Goal: Book appointment/travel/reservation

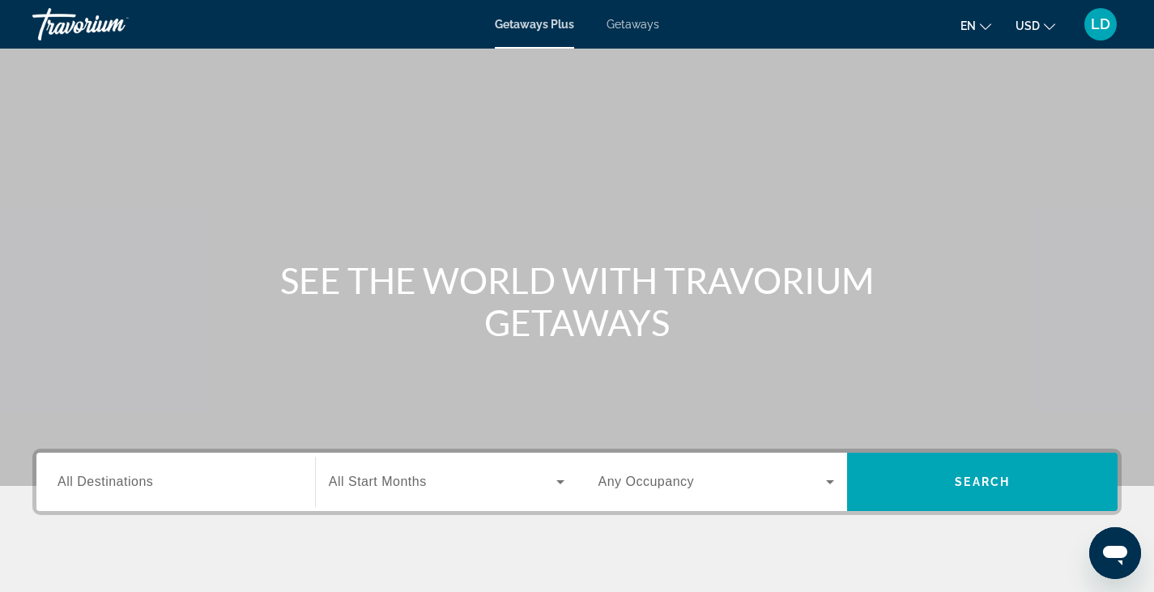
click at [142, 487] on span "All Destinations" at bounding box center [105, 481] width 96 height 14
click at [142, 487] on input "Destination All Destinations" at bounding box center [175, 482] width 236 height 19
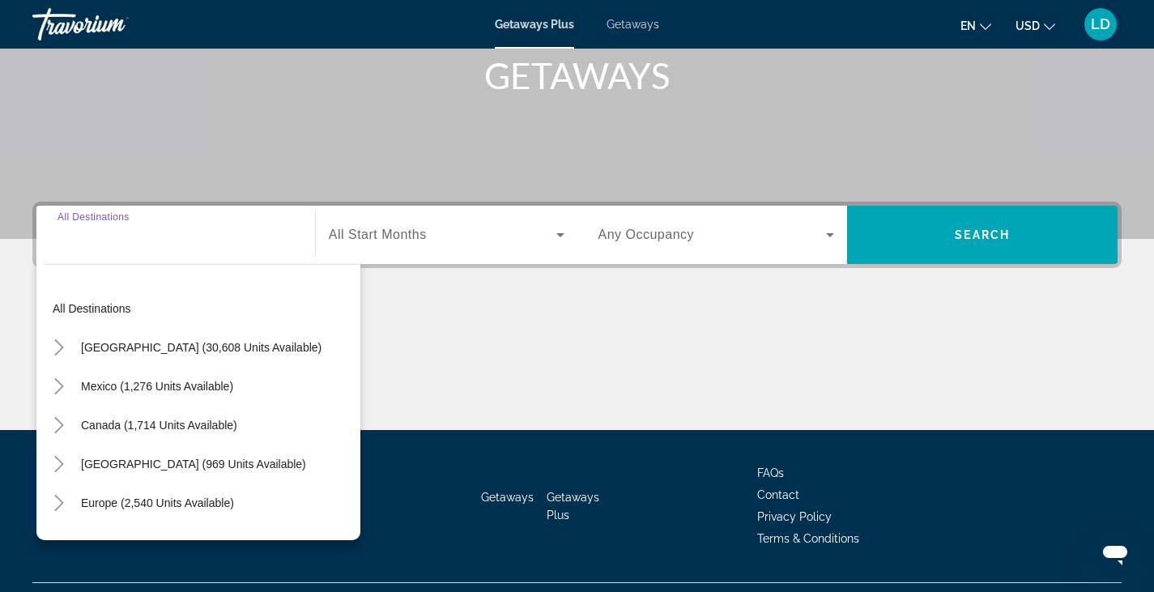
scroll to position [283, 0]
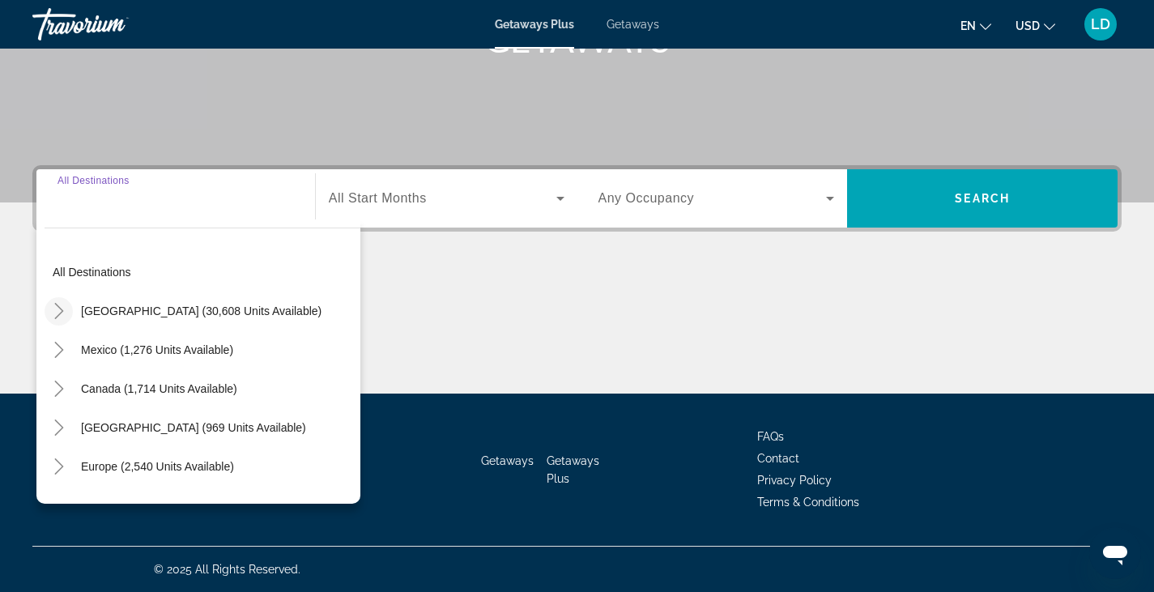
click at [63, 308] on icon "Toggle United States (30,608 units available)" at bounding box center [59, 311] width 16 height 16
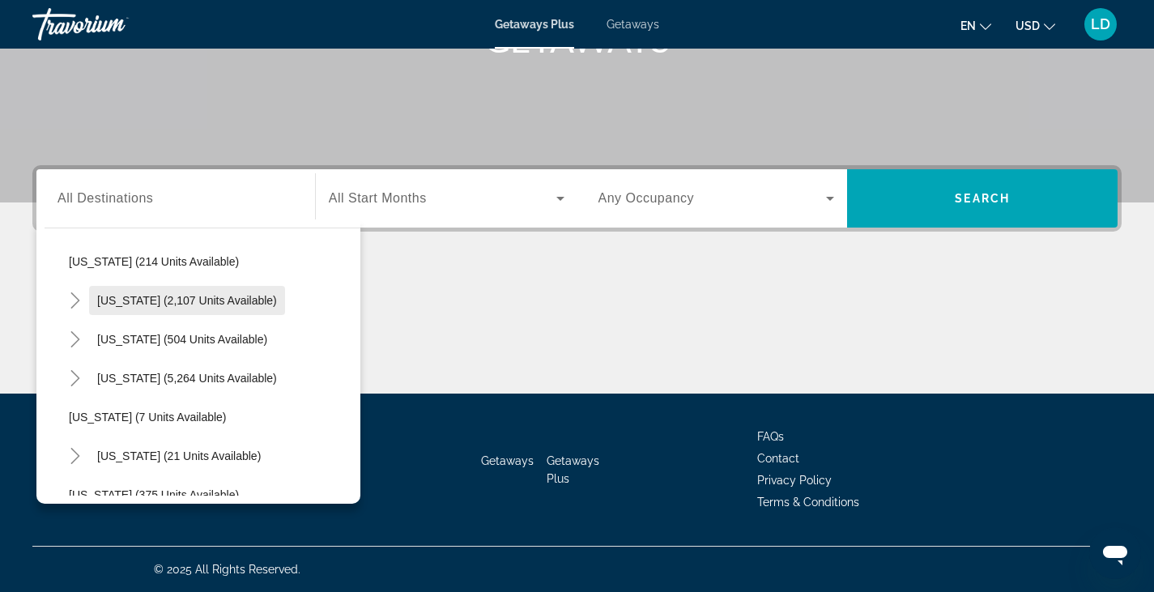
scroll to position [128, 0]
click at [79, 374] on icon "Toggle Florida (5,264 units available)" at bounding box center [75, 377] width 16 height 16
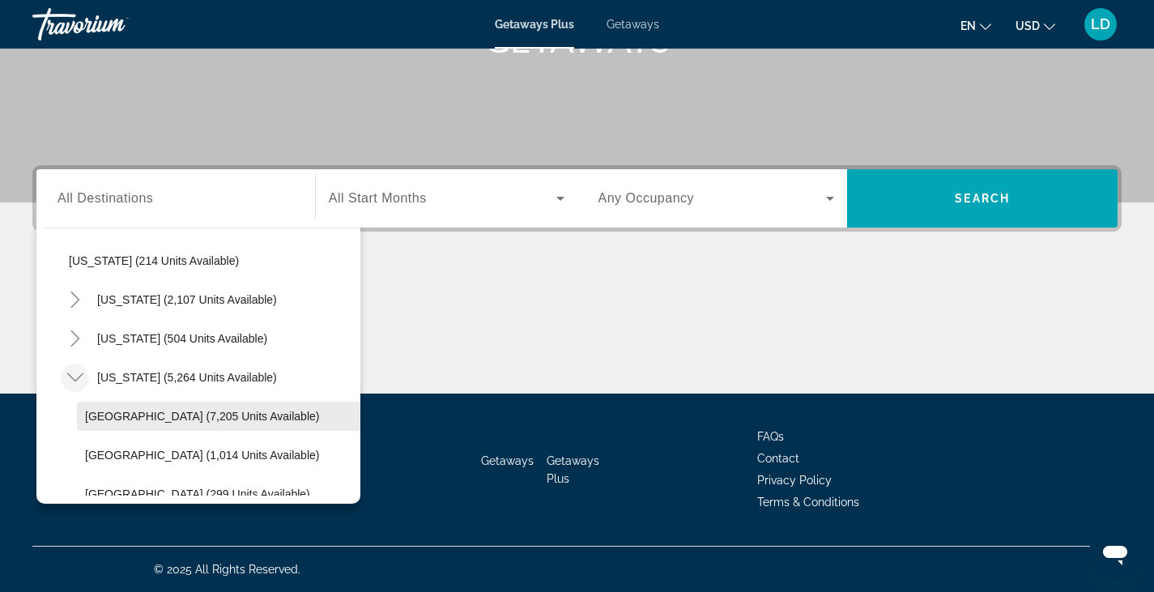
click at [114, 410] on span "[GEOGRAPHIC_DATA] (7,205 units available)" at bounding box center [202, 416] width 234 height 13
type input "**********"
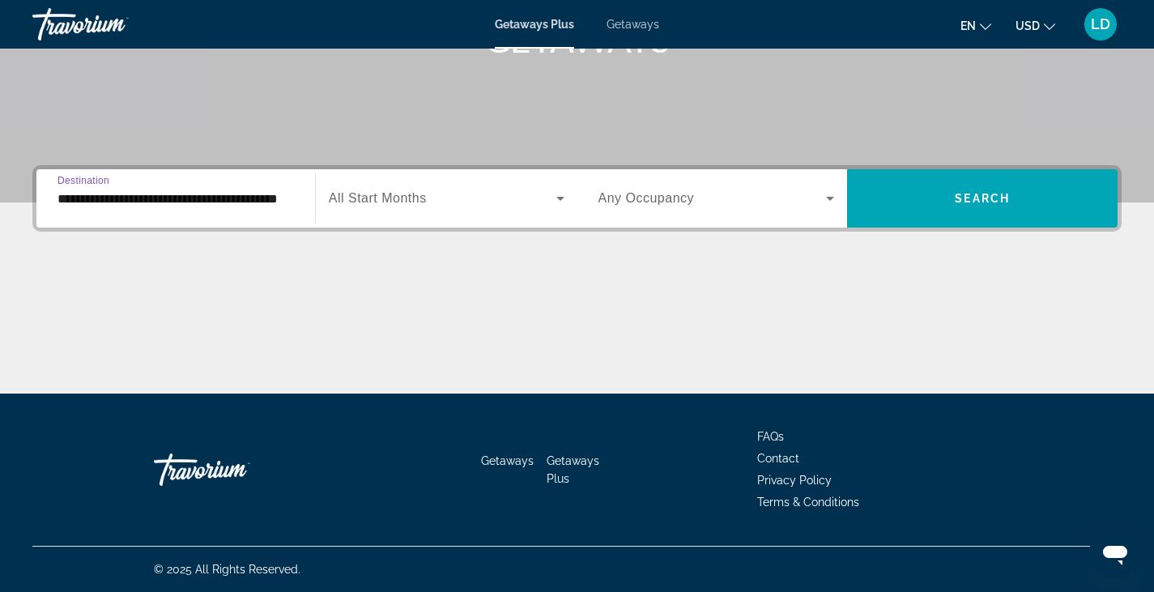
click at [419, 194] on span "All Start Months" at bounding box center [378, 198] width 98 height 14
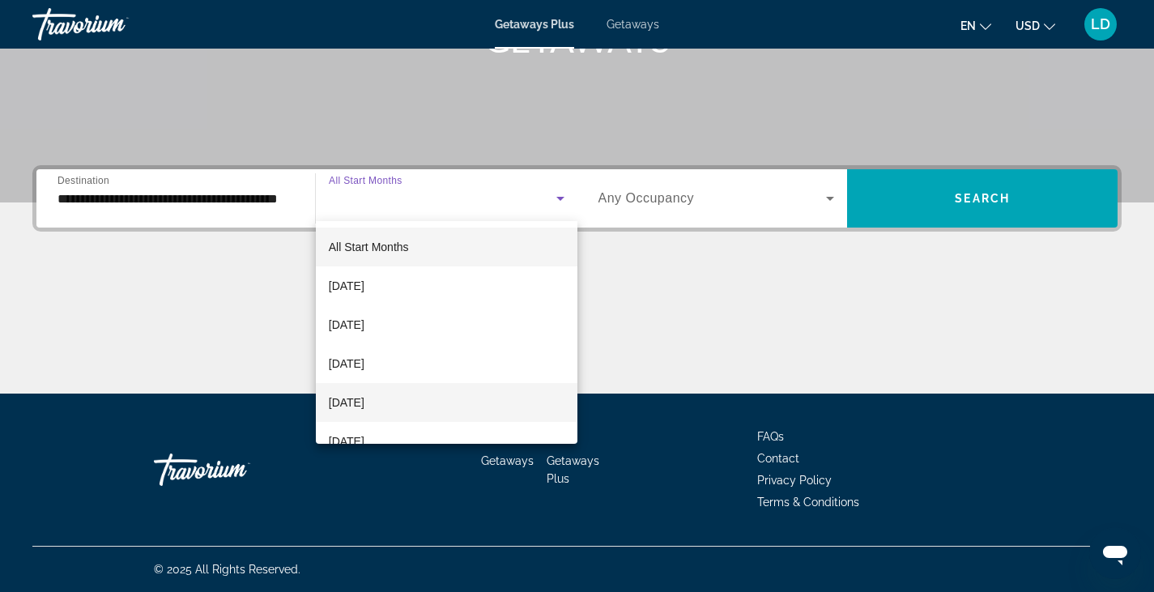
click at [364, 393] on span "[DATE]" at bounding box center [347, 402] width 36 height 19
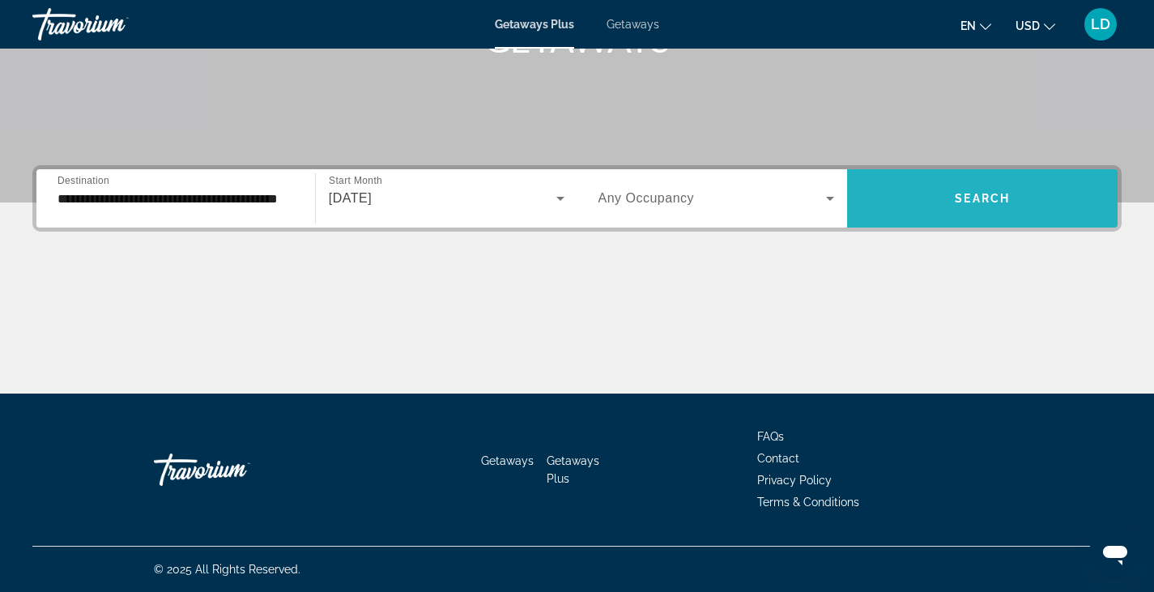
click at [881, 208] on span "Search widget" at bounding box center [982, 198] width 270 height 39
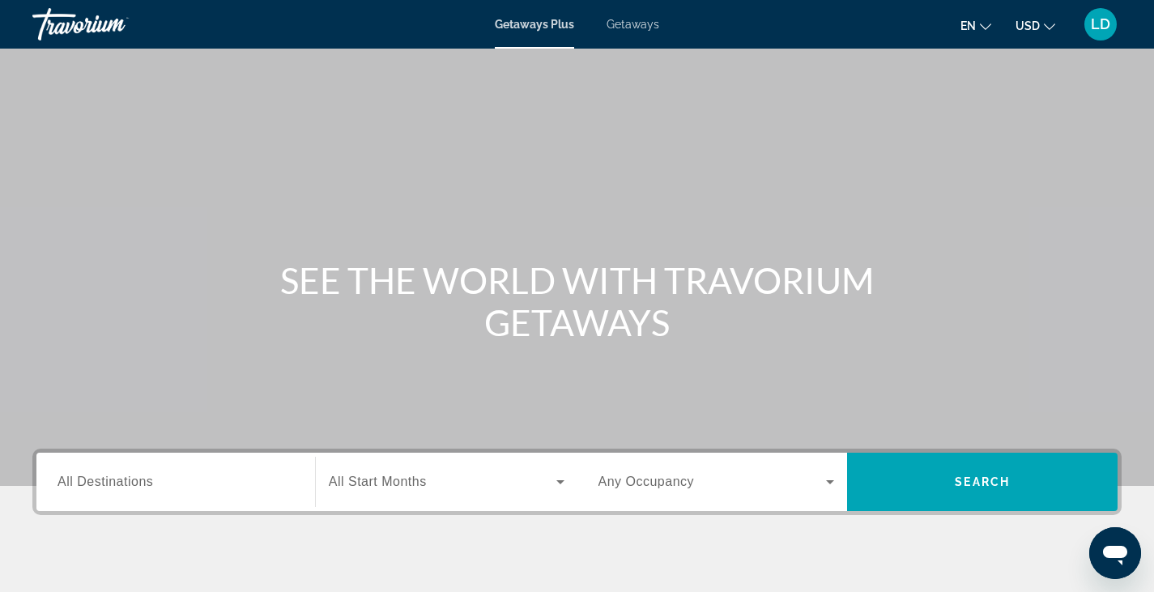
click at [72, 486] on span "All Destinations" at bounding box center [105, 481] width 96 height 14
click at [72, 486] on input "Destination All Destinations" at bounding box center [175, 482] width 236 height 19
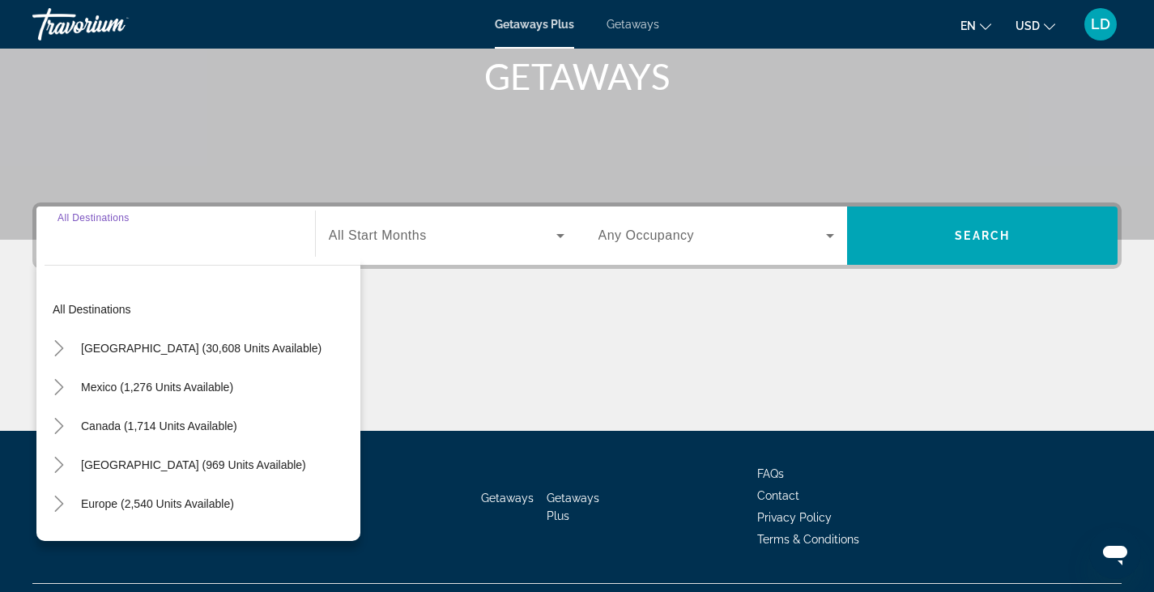
scroll to position [283, 0]
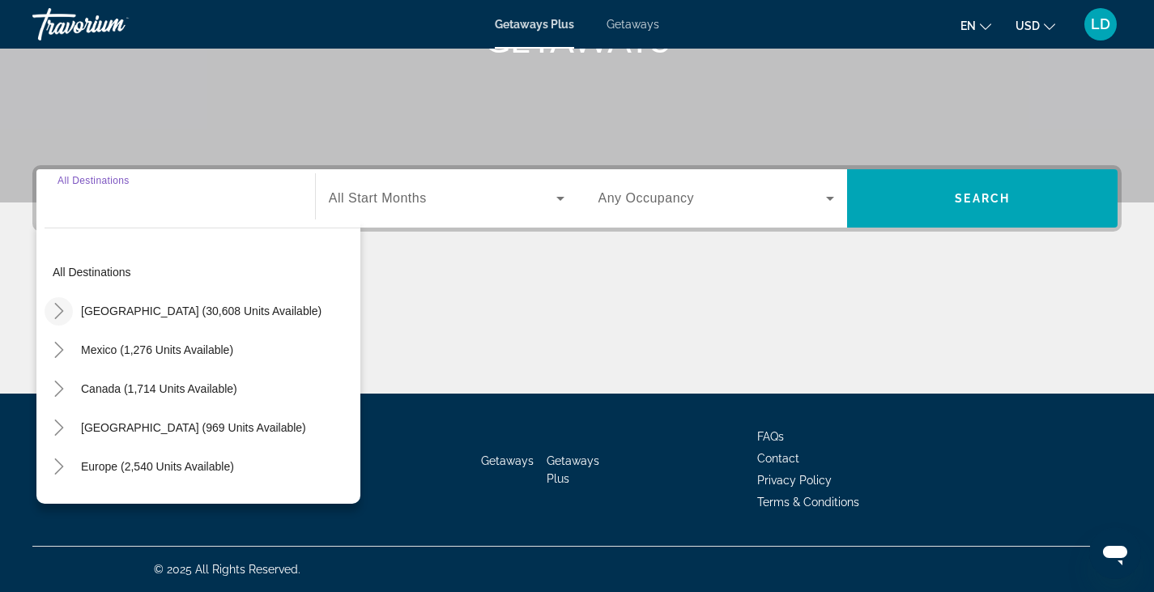
click at [64, 312] on icon "Toggle United States (30,608 units available)" at bounding box center [59, 311] width 16 height 16
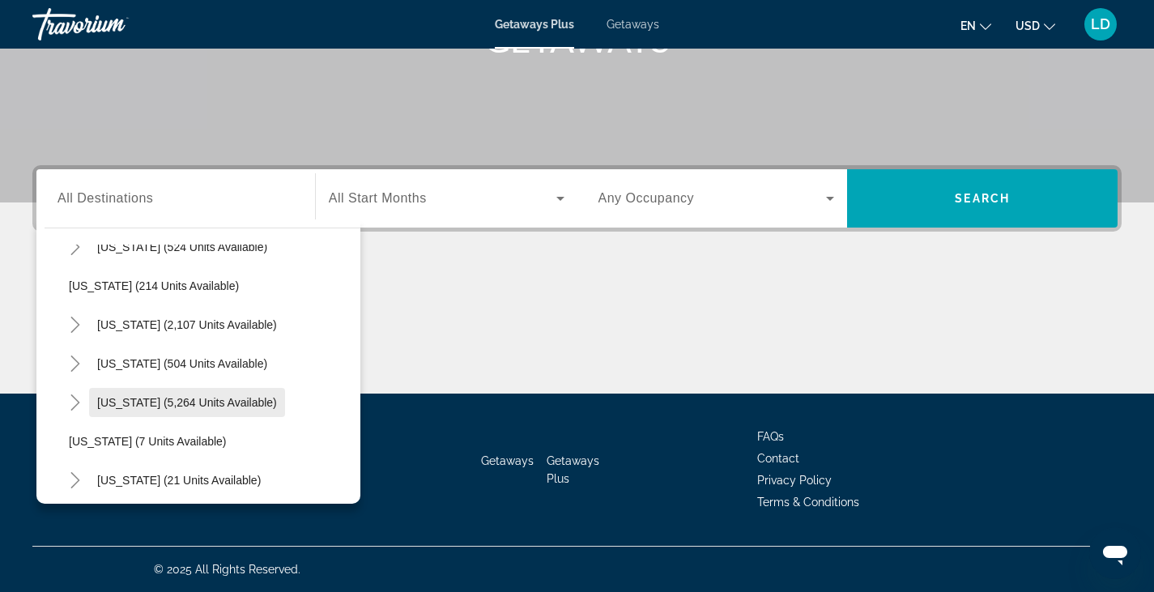
scroll to position [128, 0]
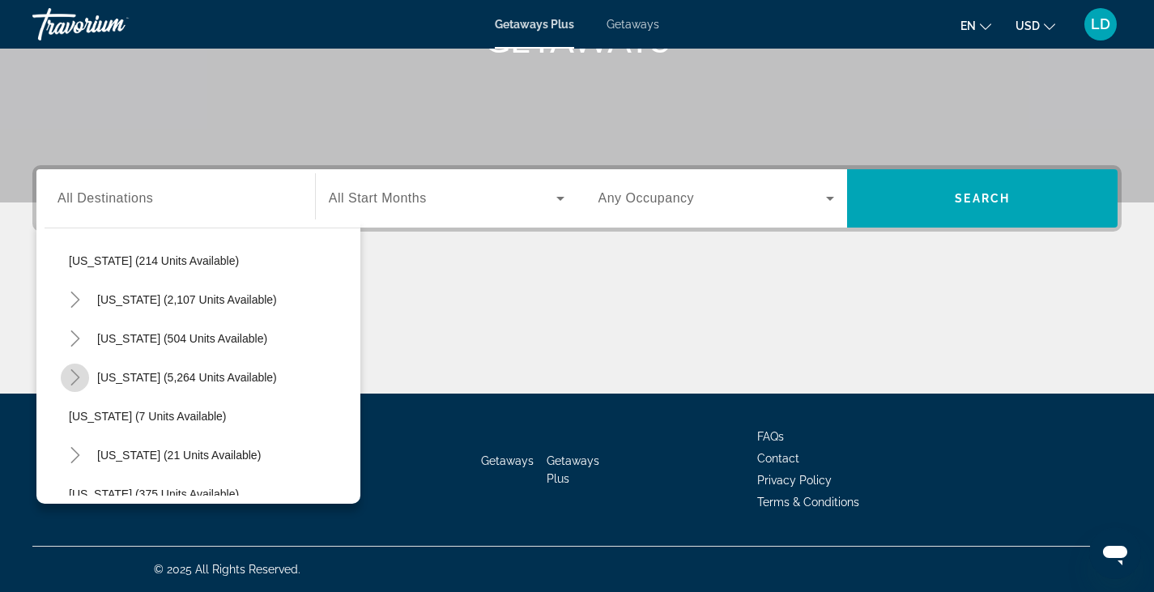
click at [74, 378] on icon "Toggle Florida (5,264 units available)" at bounding box center [75, 377] width 16 height 16
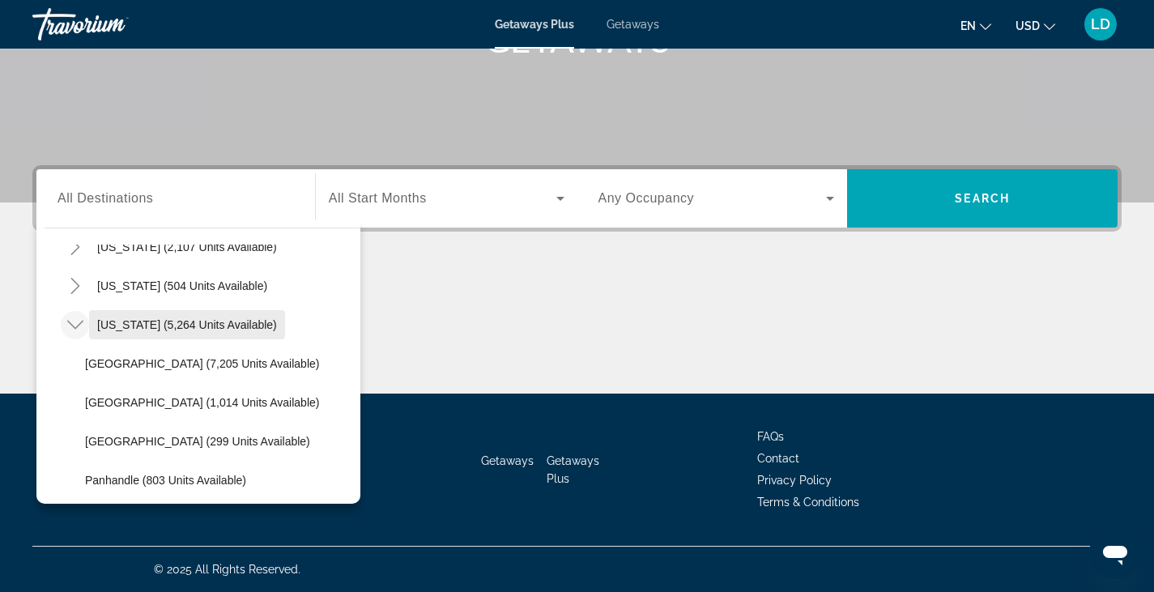
scroll to position [209, 0]
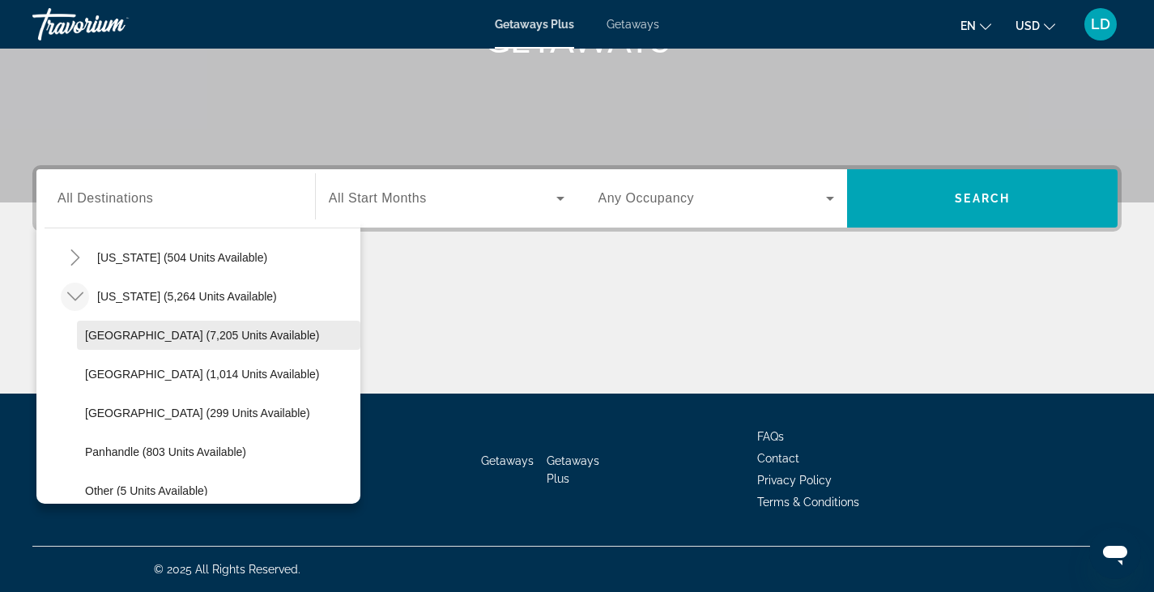
click at [155, 331] on span "[GEOGRAPHIC_DATA] (7,205 units available)" at bounding box center [202, 335] width 234 height 13
type input "**********"
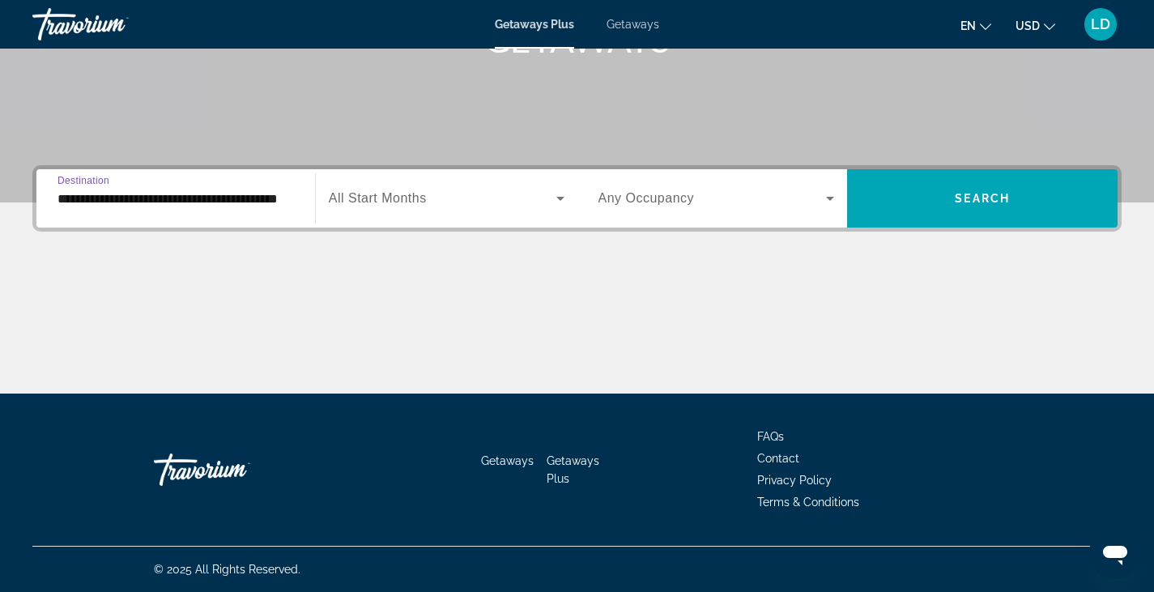
click at [402, 202] on span "All Start Months" at bounding box center [378, 198] width 98 height 14
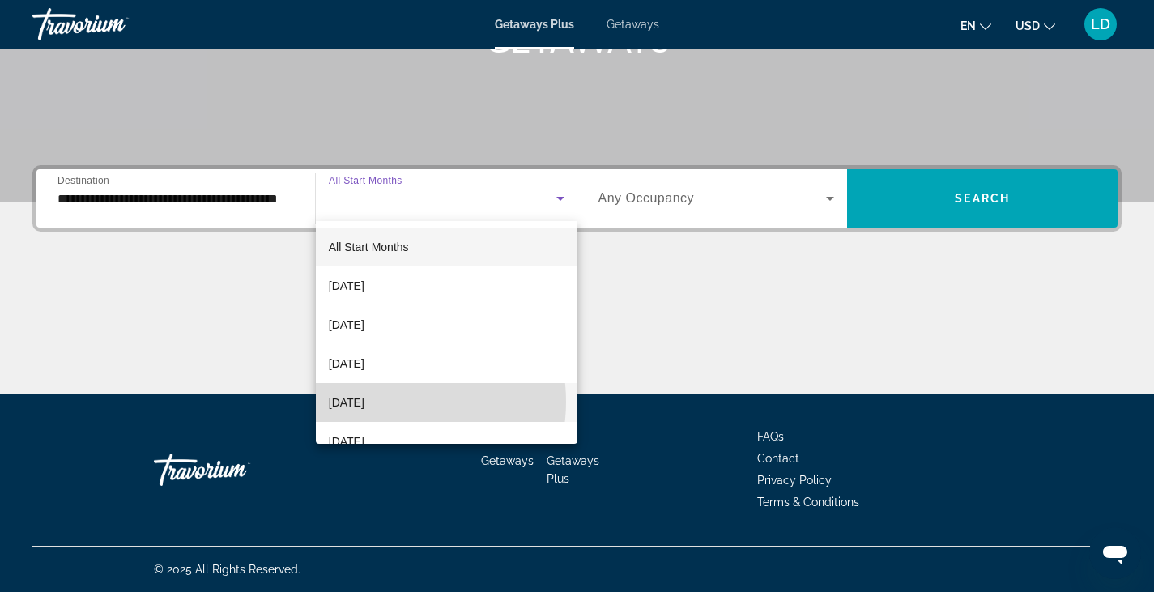
click at [364, 402] on span "[DATE]" at bounding box center [347, 402] width 36 height 19
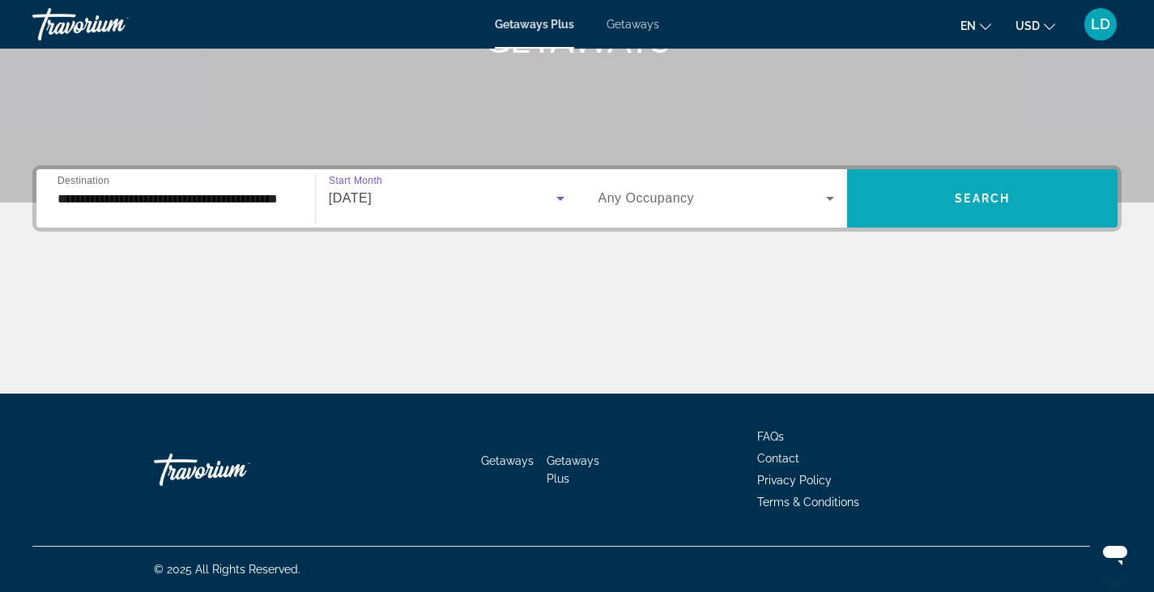
click at [929, 205] on span "Search widget" at bounding box center [982, 198] width 270 height 39
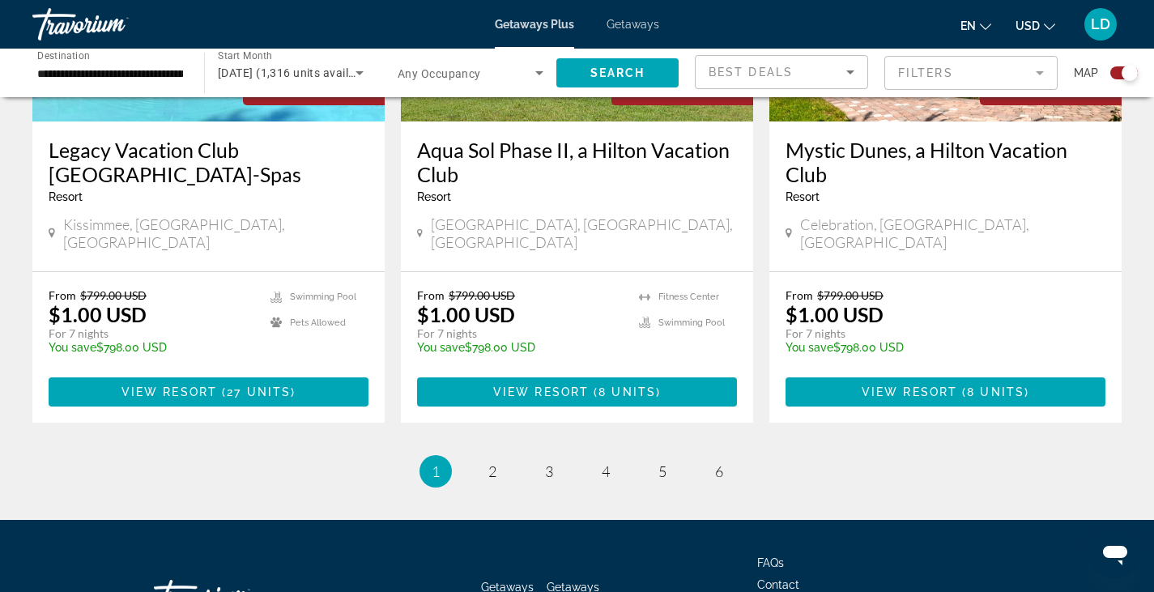
scroll to position [2651, 0]
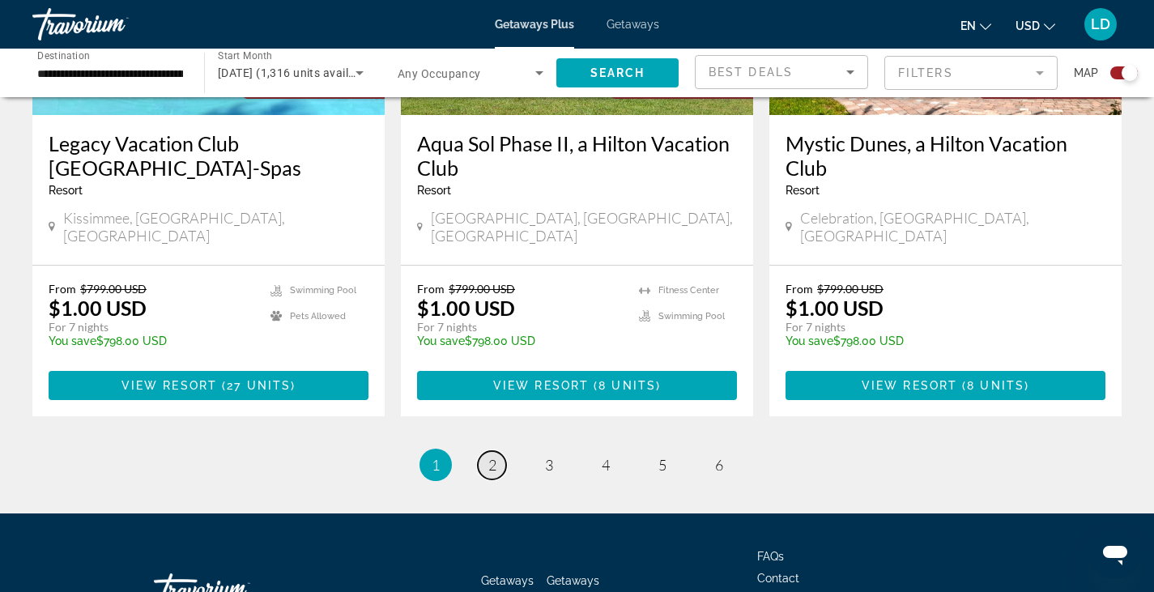
click at [496, 451] on link "page 2" at bounding box center [492, 465] width 28 height 28
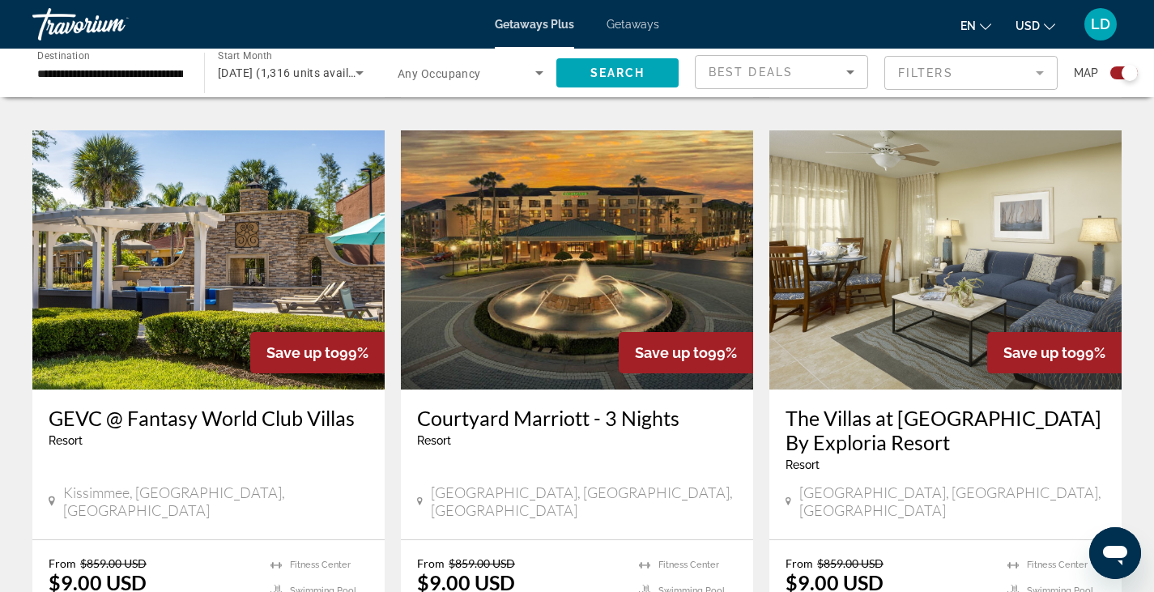
scroll to position [1214, 0]
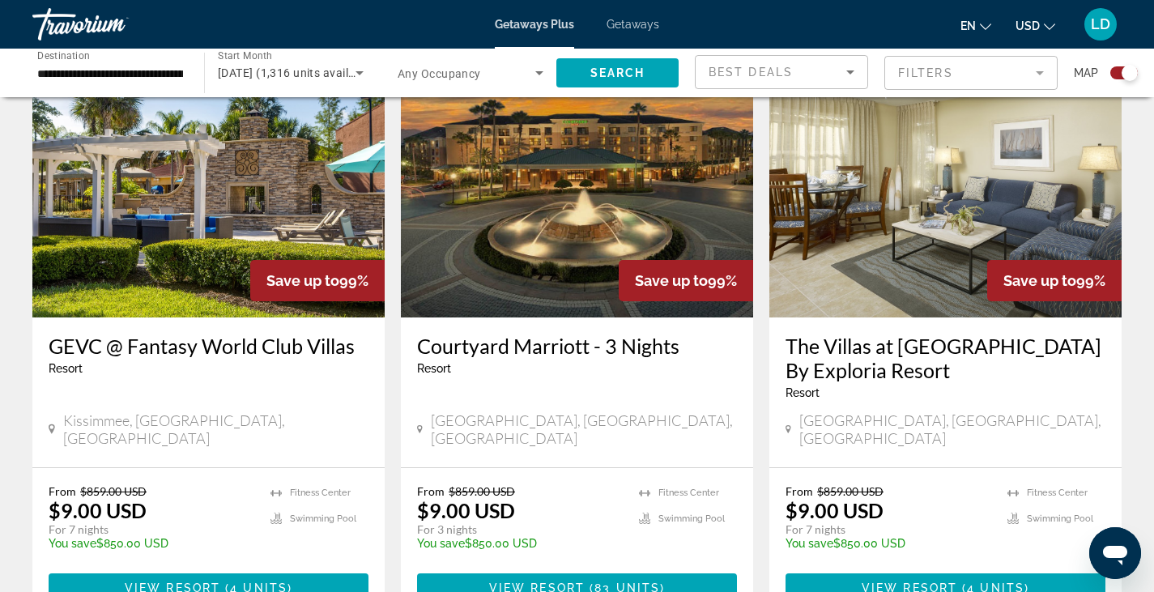
click at [889, 345] on h3 "The Villas at Summer Bay Orlando By Exploria Resort" at bounding box center [945, 358] width 320 height 49
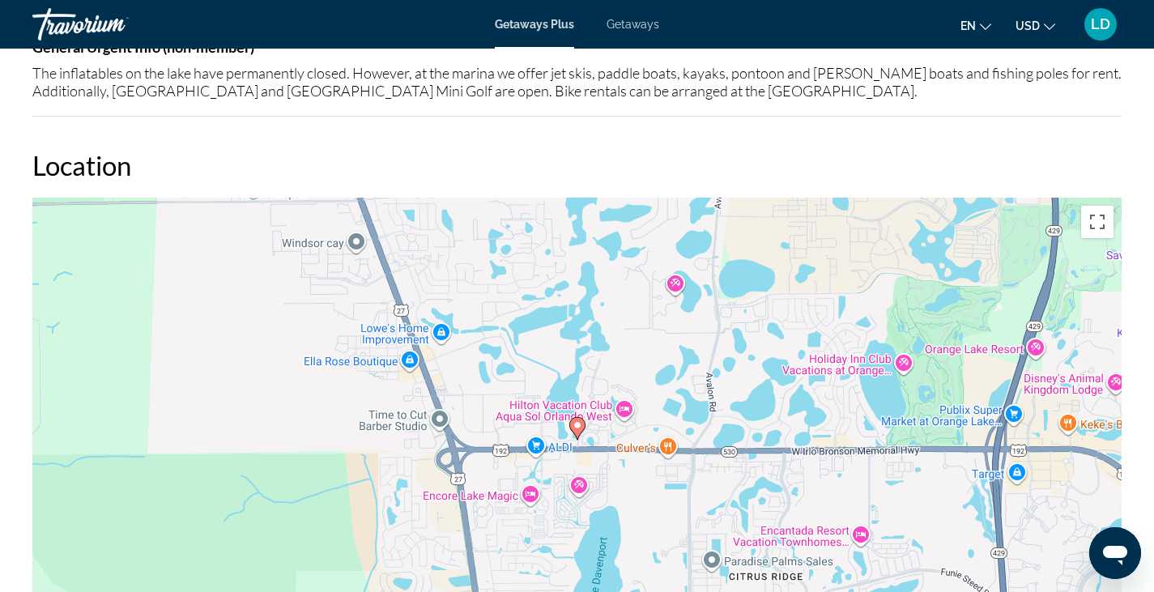
scroll to position [2250, 0]
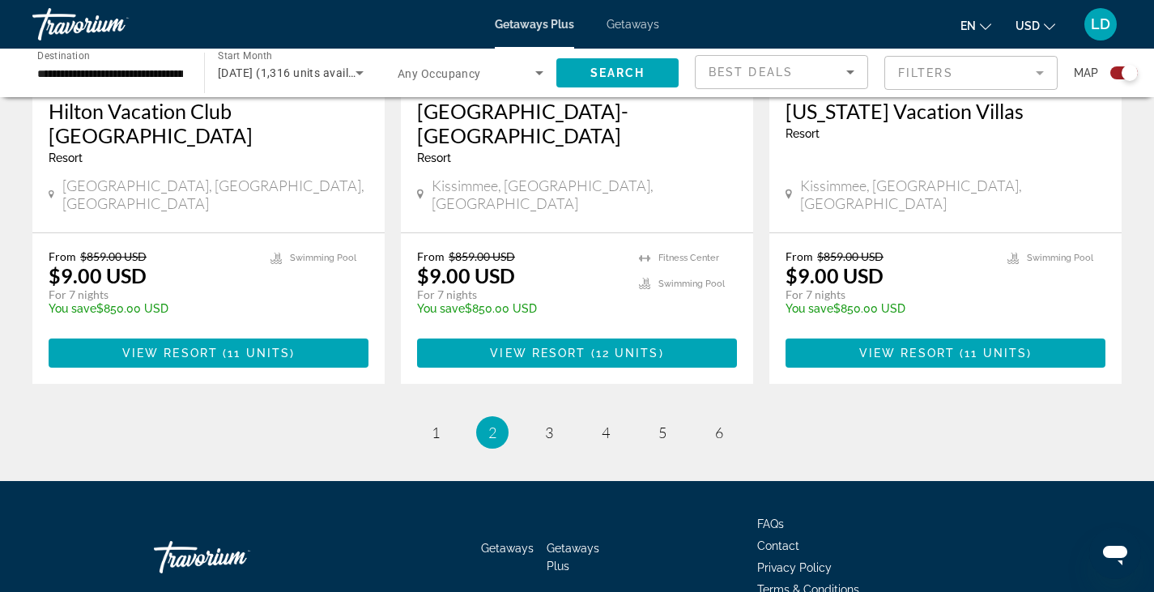
scroll to position [2651, 0]
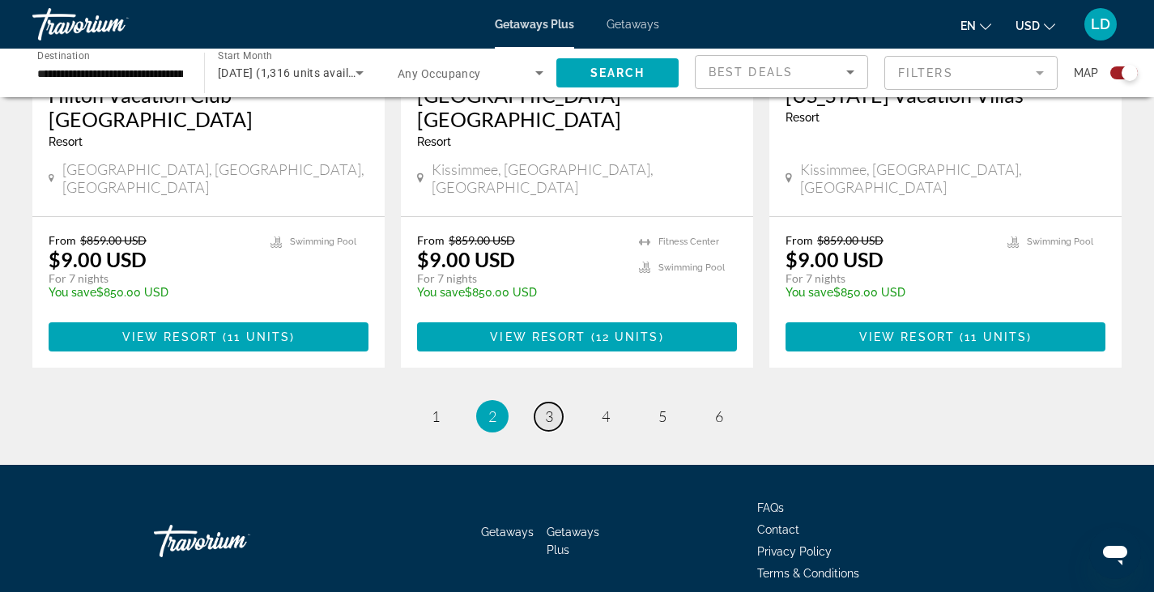
click at [548, 407] on span "3" at bounding box center [549, 416] width 8 height 18
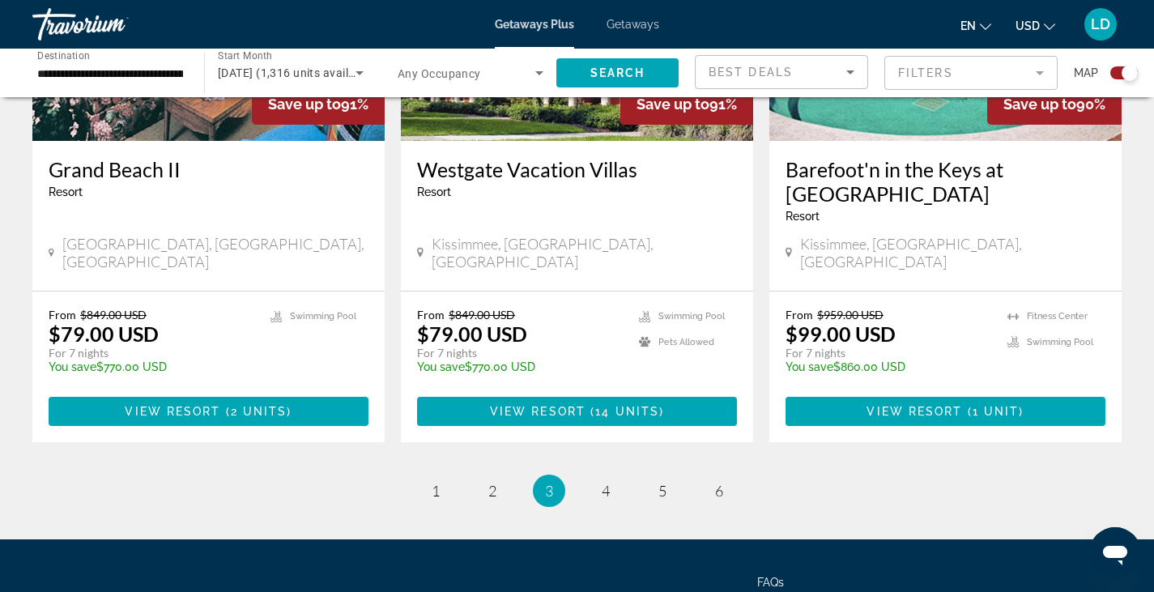
scroll to position [2578, 0]
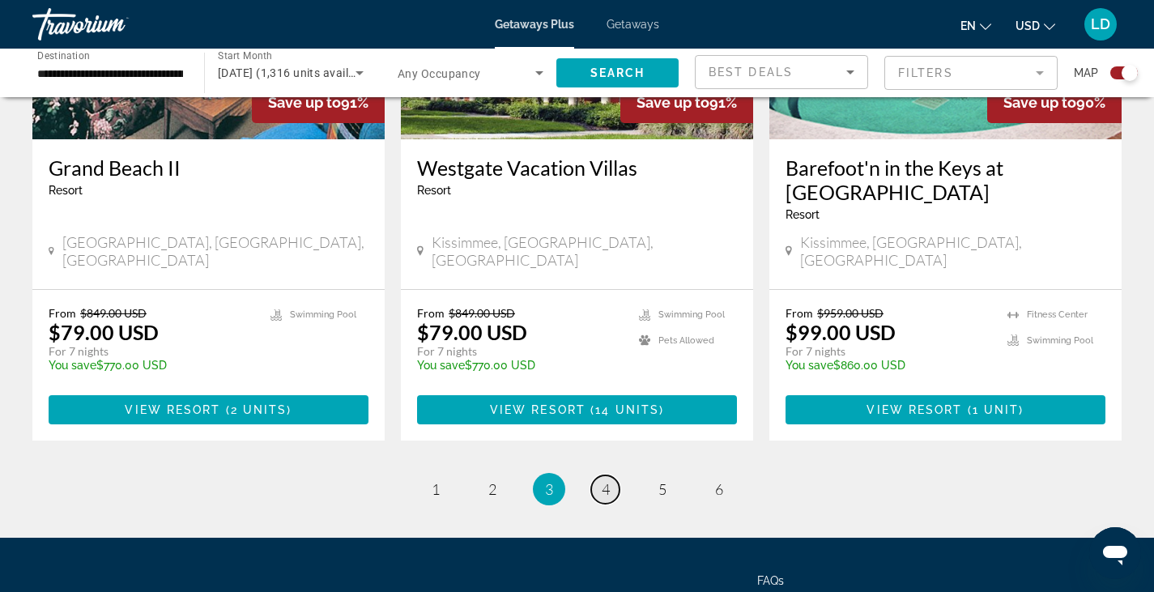
click at [610, 475] on link "page 4" at bounding box center [605, 489] width 28 height 28
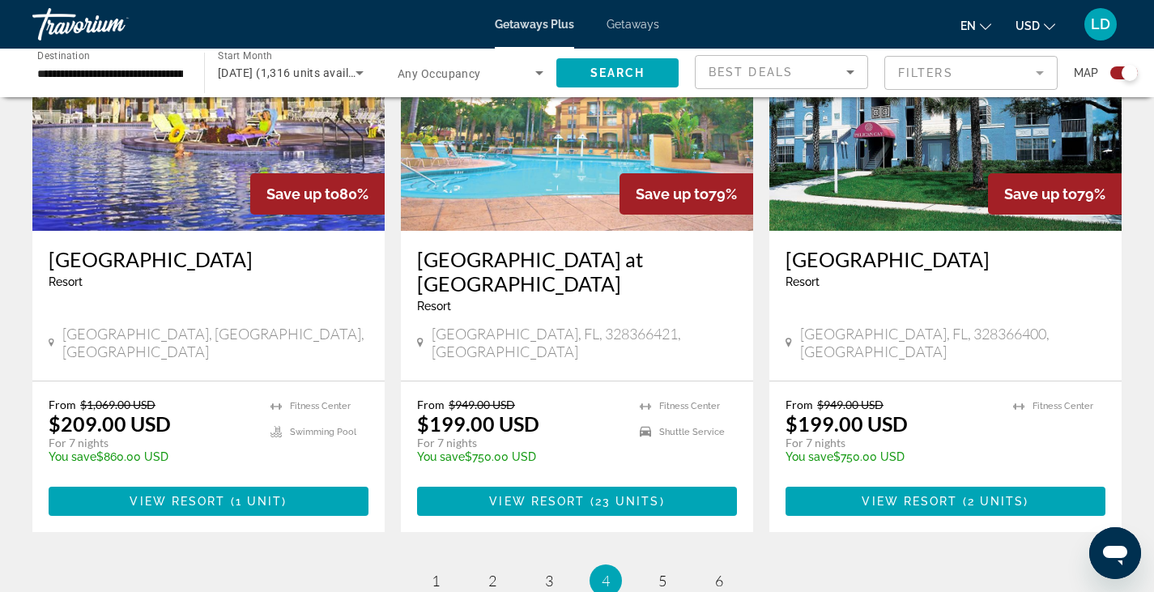
scroll to position [2578, 0]
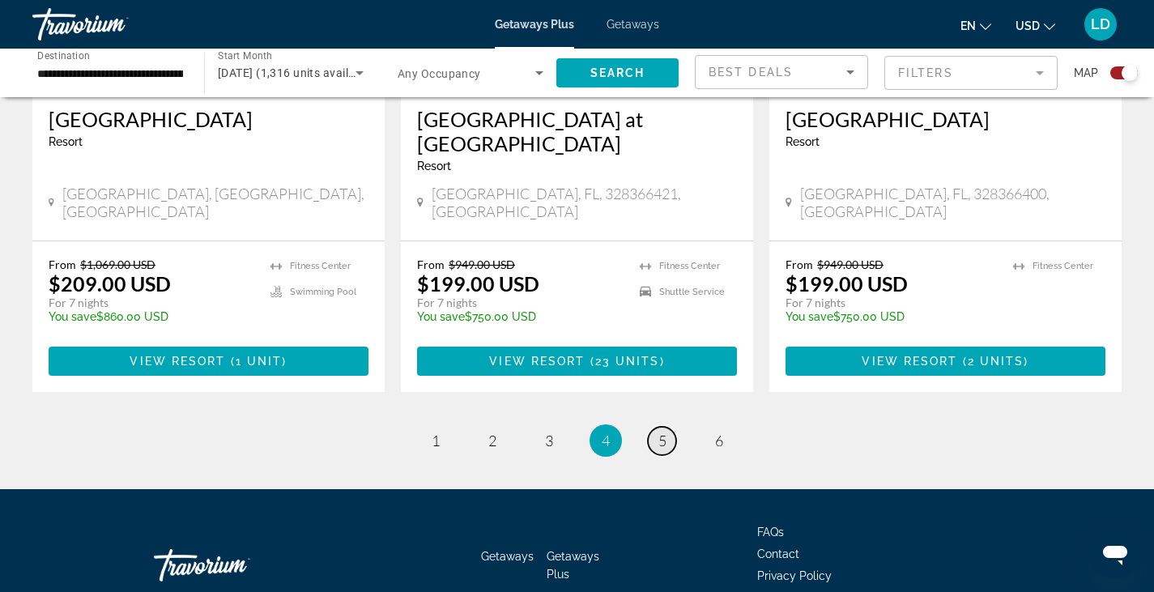
click at [658, 431] on span "5" at bounding box center [662, 440] width 8 height 18
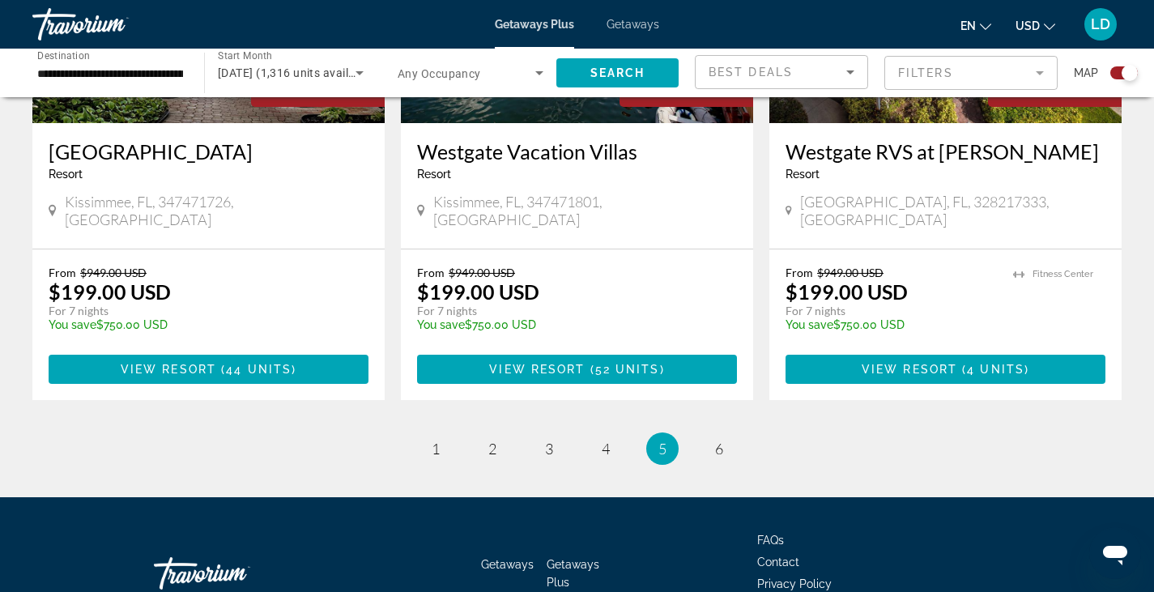
scroll to position [2578, 0]
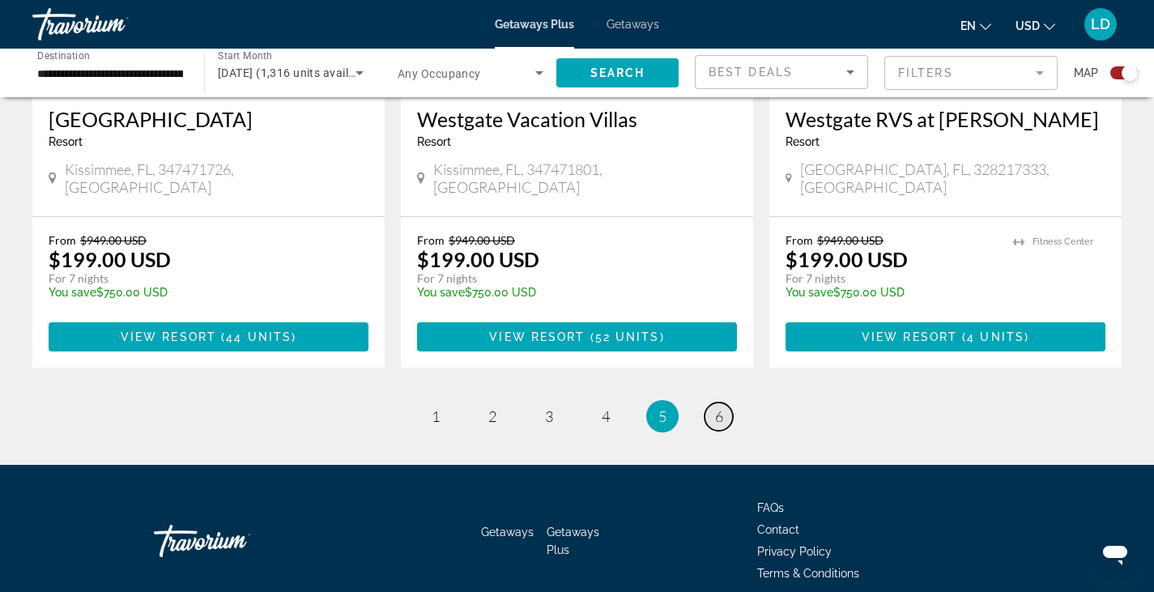
click at [717, 407] on span "6" at bounding box center [719, 416] width 8 height 18
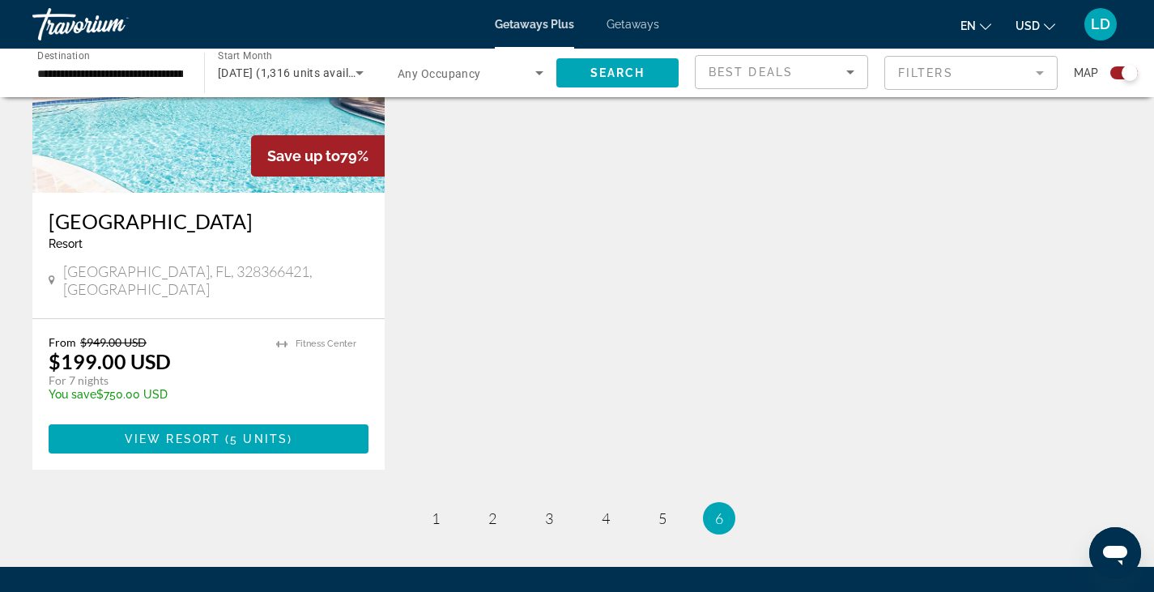
scroll to position [729, 0]
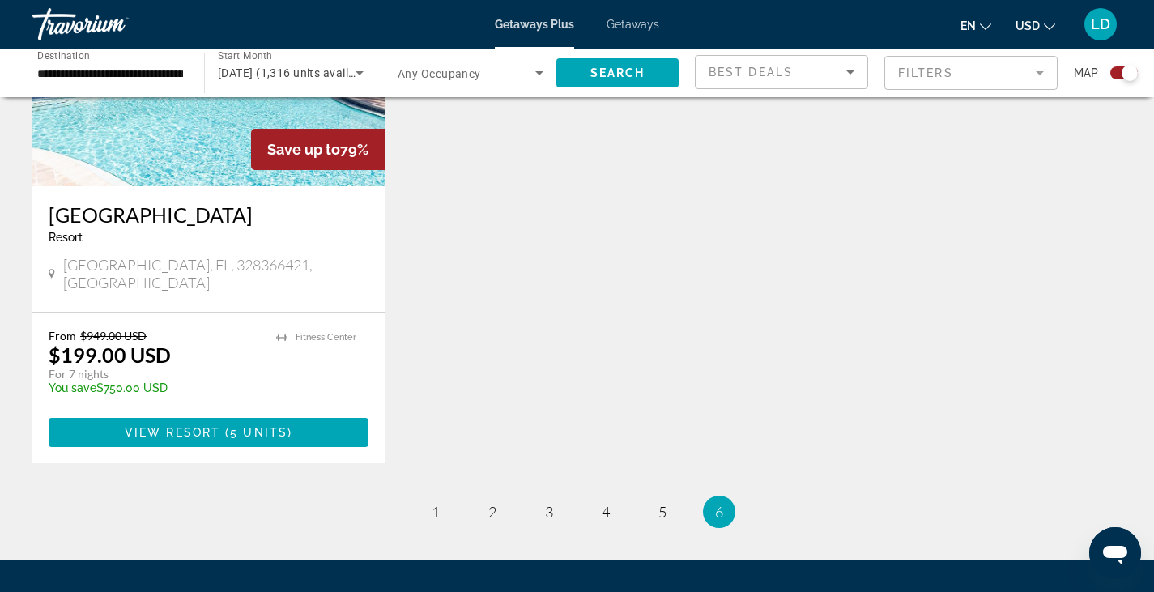
click at [653, 24] on span "Getaways" at bounding box center [632, 24] width 53 height 13
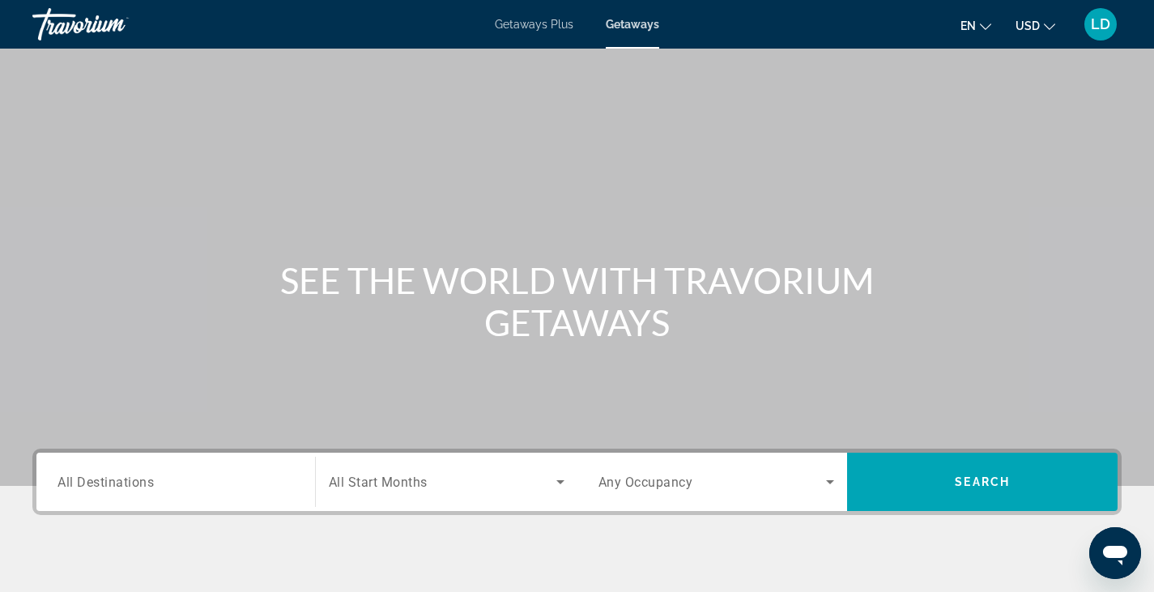
click at [129, 479] on span "All Destinations" at bounding box center [105, 481] width 96 height 15
click at [129, 479] on input "Destination All Destinations" at bounding box center [175, 482] width 236 height 19
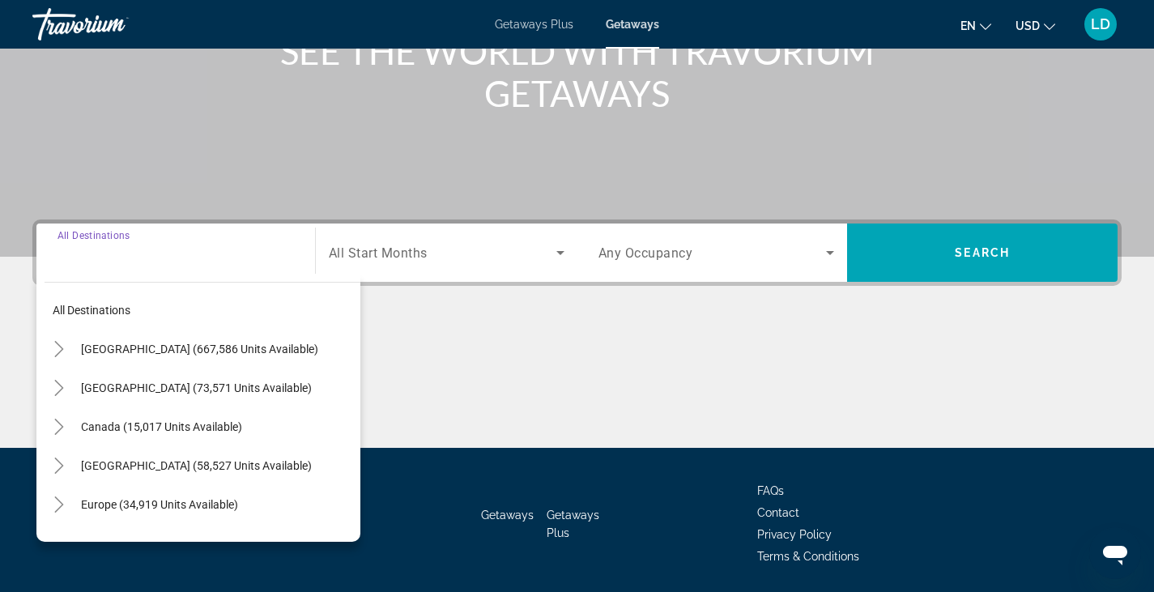
scroll to position [283, 0]
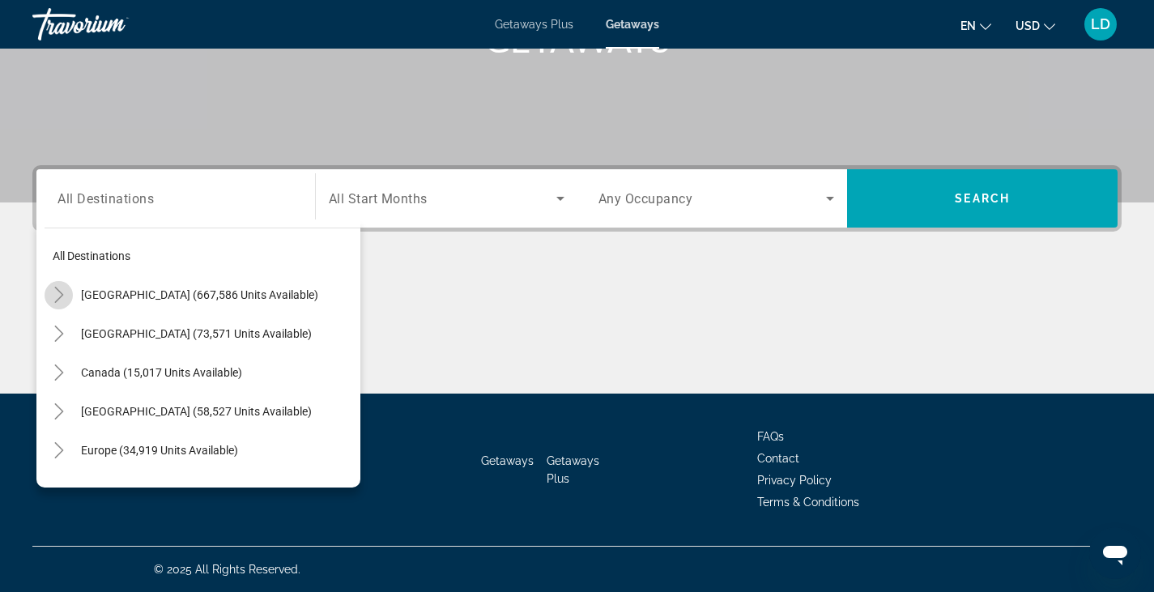
click at [61, 292] on icon "Toggle United States (667,586 units available)" at bounding box center [58, 295] width 9 height 16
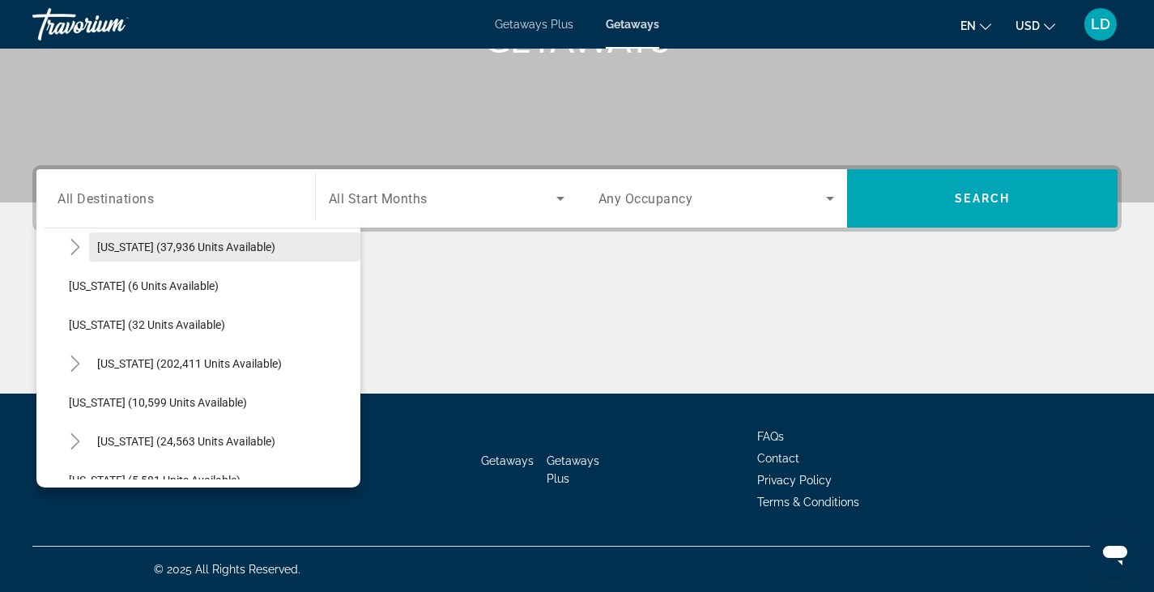
scroll to position [209, 0]
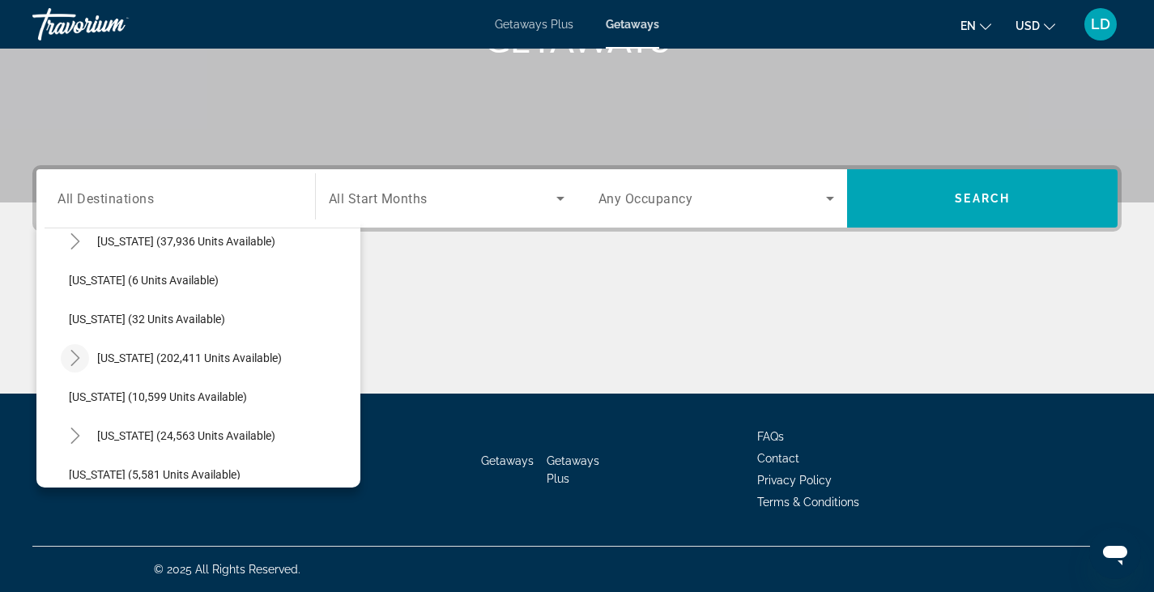
click at [73, 351] on icon "Toggle Florida (202,411 units available)" at bounding box center [75, 358] width 16 height 16
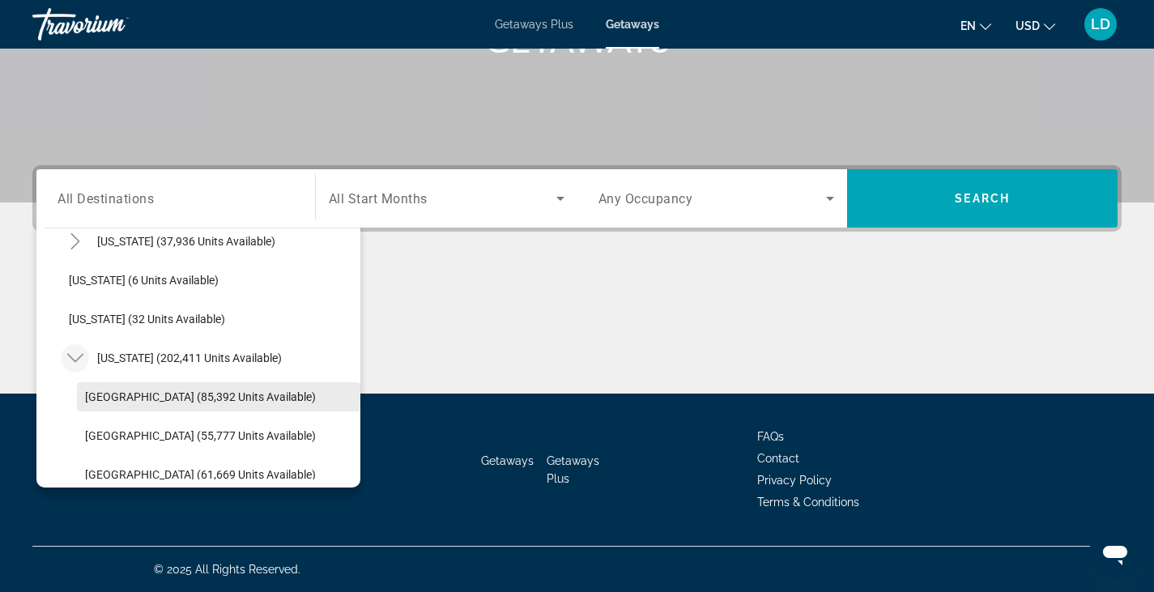
click at [124, 386] on span "Search widget" at bounding box center [218, 396] width 283 height 39
type input "**********"
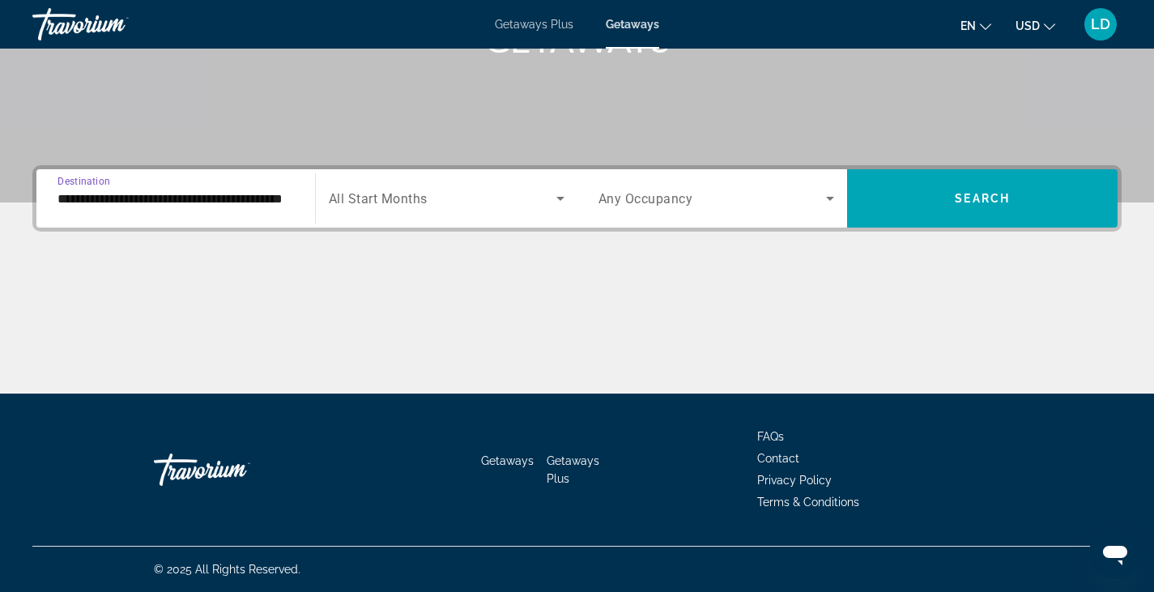
click at [392, 195] on span "All Start Months" at bounding box center [378, 198] width 99 height 15
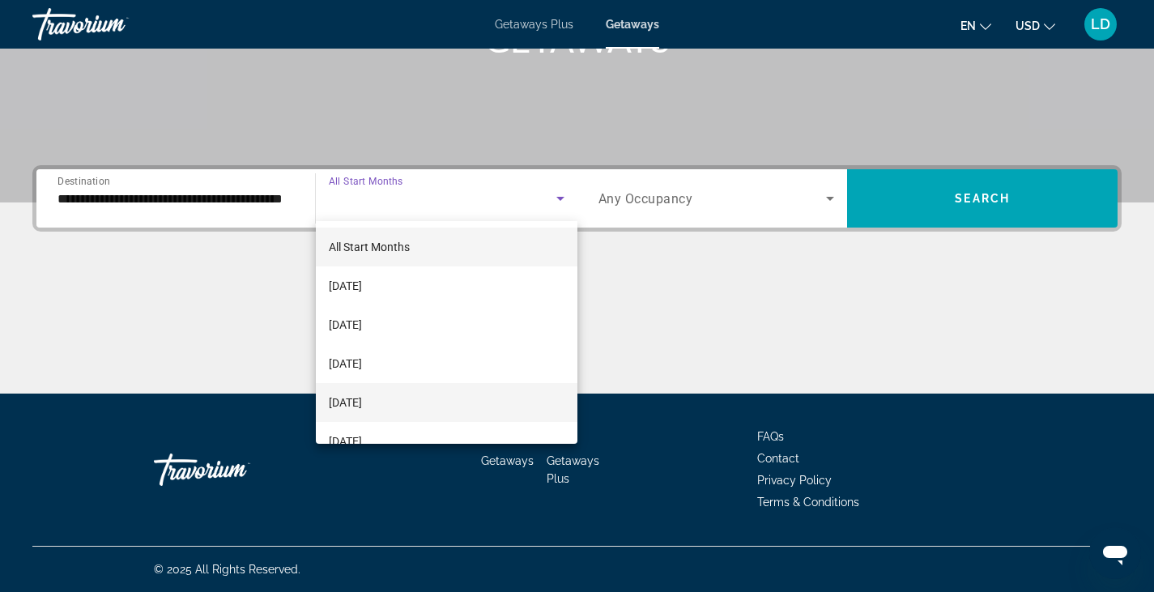
click at [362, 393] on span "[DATE]" at bounding box center [345, 402] width 33 height 19
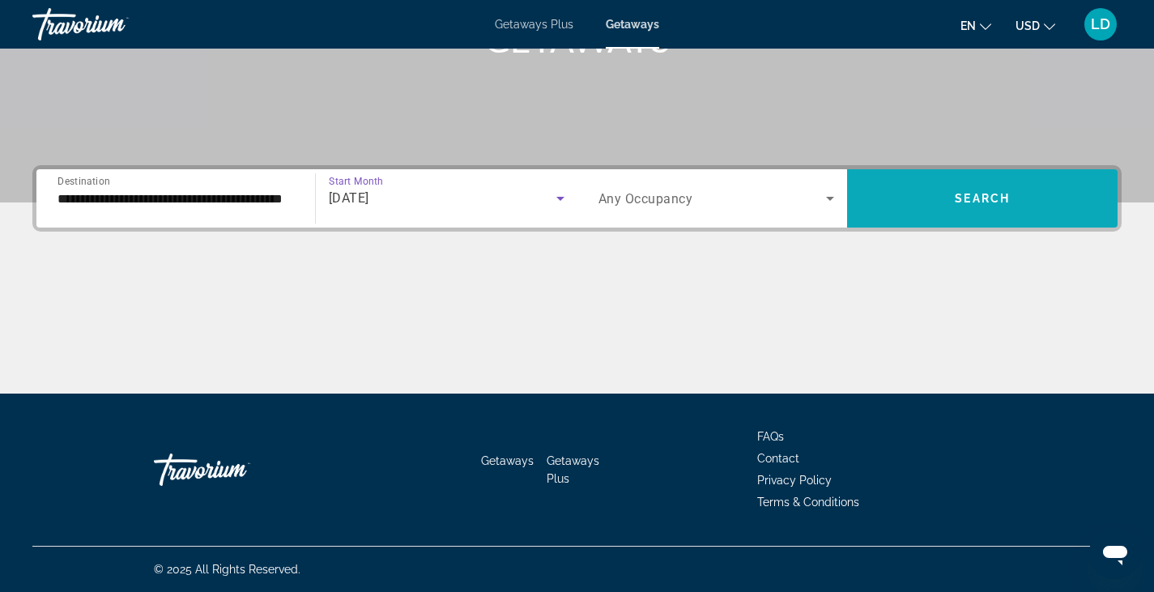
click at [886, 193] on span "Search widget" at bounding box center [982, 198] width 270 height 39
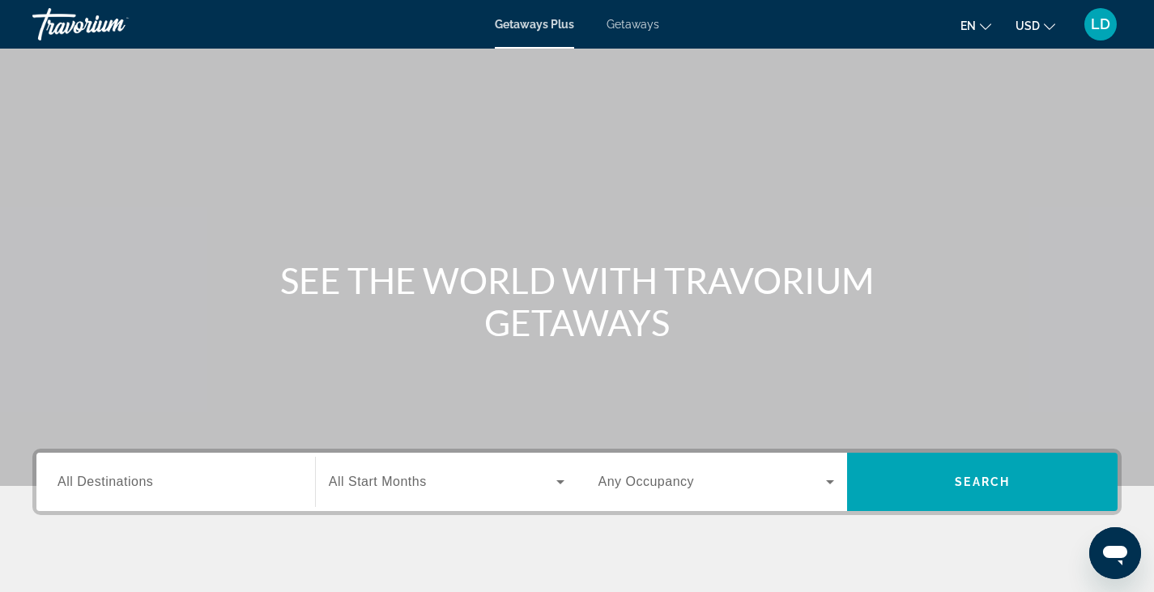
click at [613, 23] on span "Getaways" at bounding box center [632, 24] width 53 height 13
click at [117, 483] on span "All Destinations" at bounding box center [105, 481] width 96 height 14
click at [117, 483] on input "Destination All Destinations" at bounding box center [175, 482] width 236 height 19
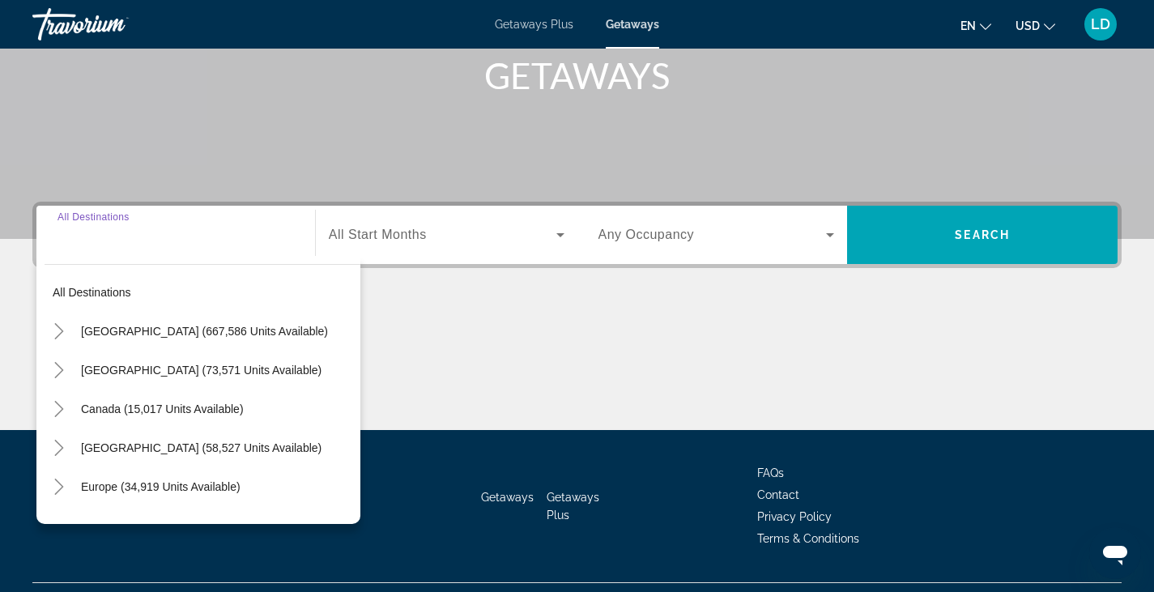
scroll to position [283, 0]
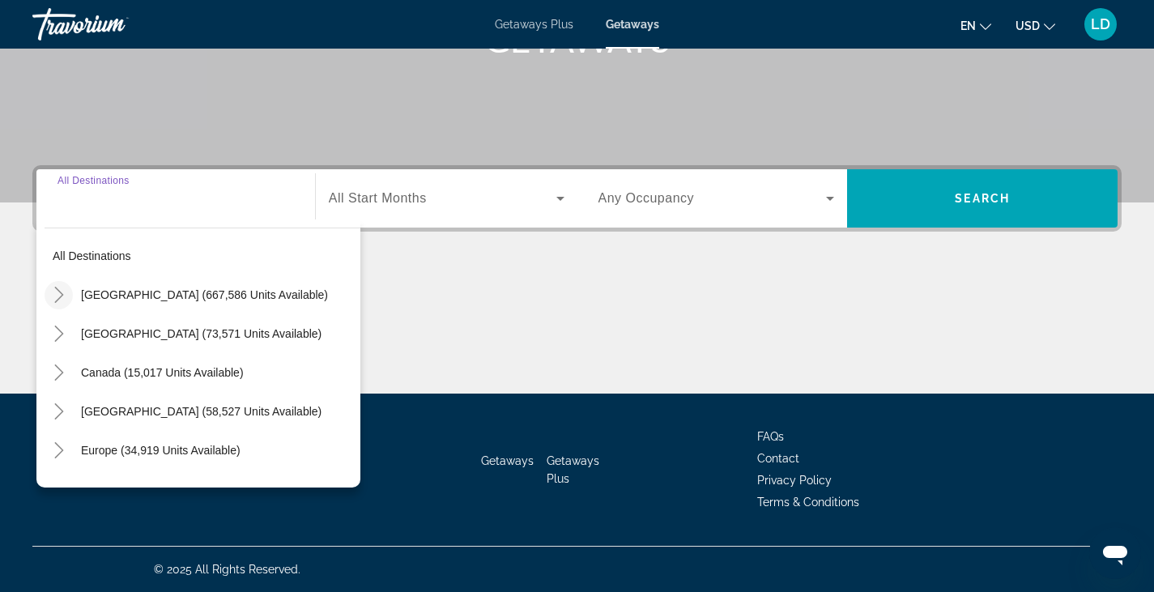
click at [60, 293] on icon "Toggle United States (667,586 units available)" at bounding box center [58, 295] width 9 height 16
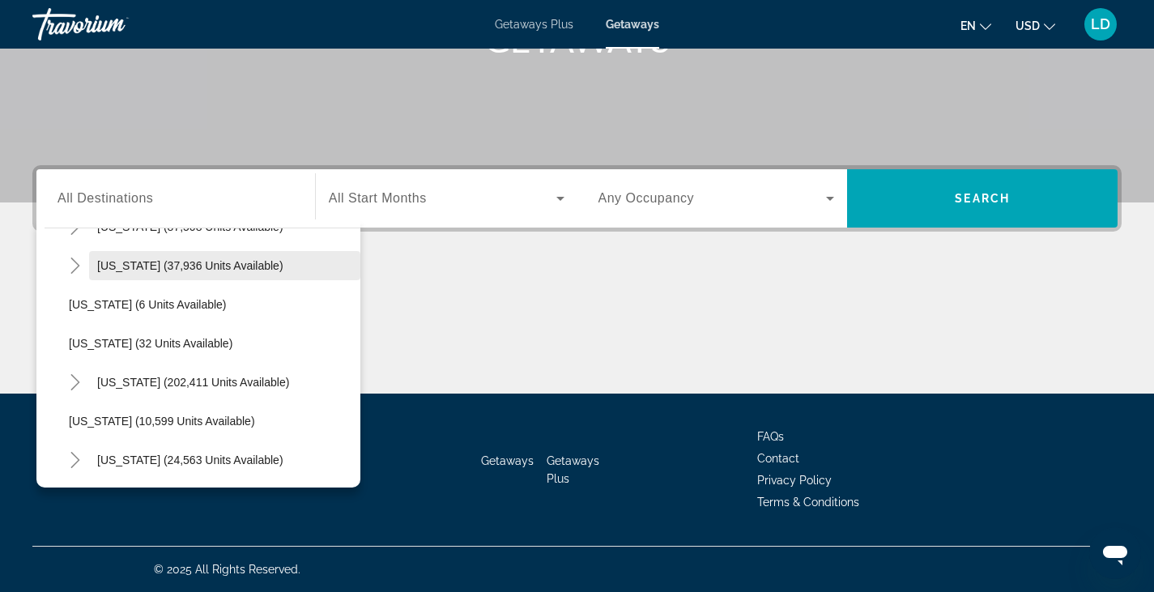
scroll to position [209, 0]
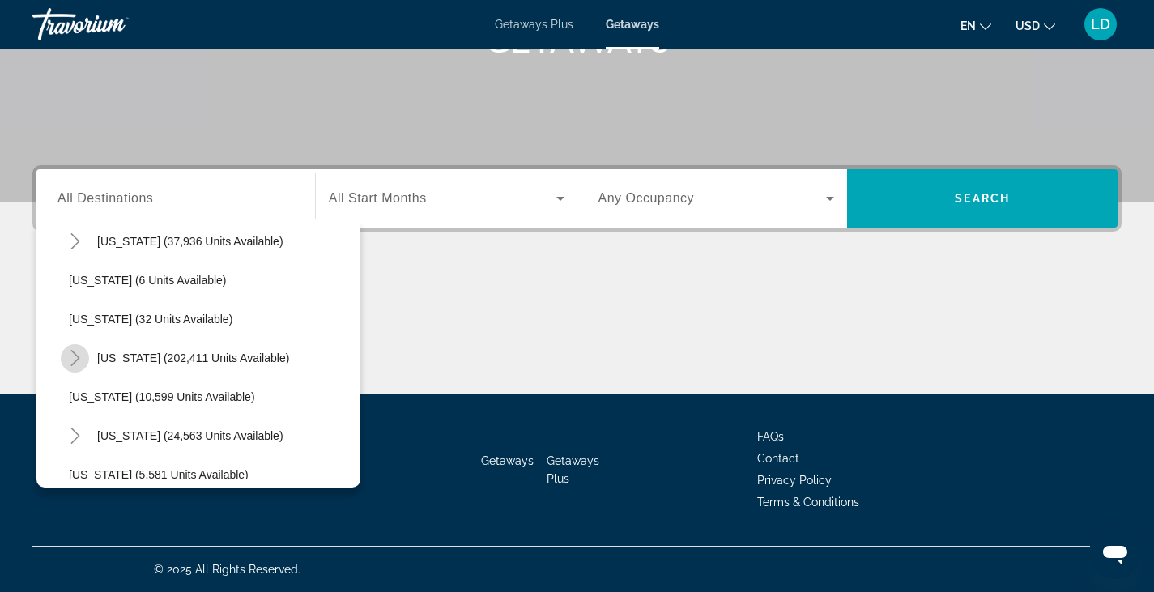
click at [68, 359] on icon "Toggle Florida (202,411 units available)" at bounding box center [75, 358] width 16 height 16
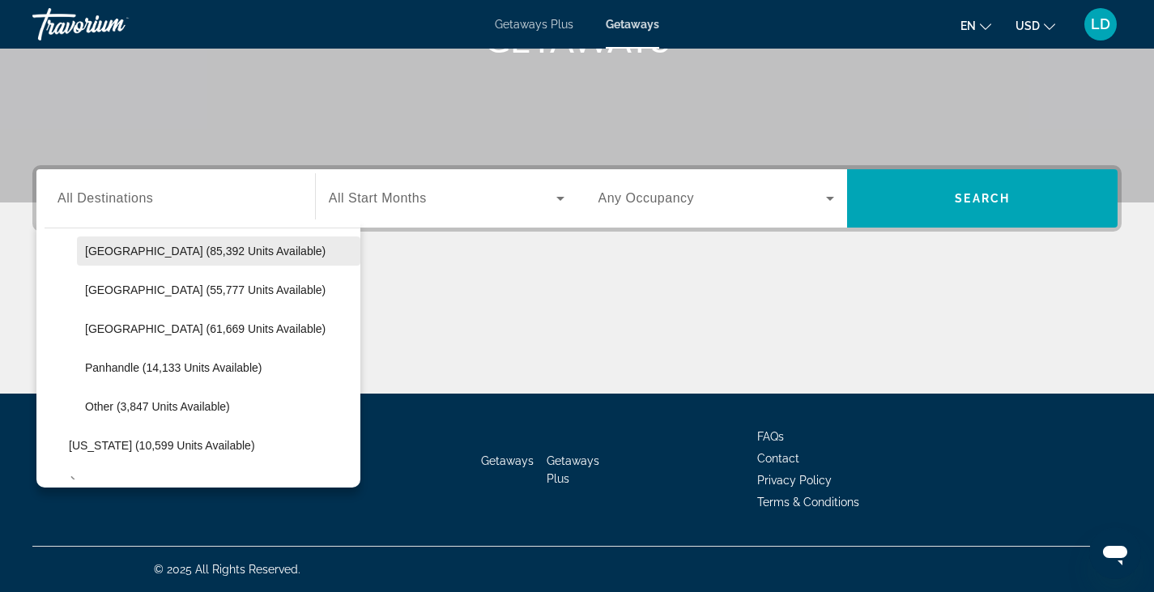
scroll to position [371, 0]
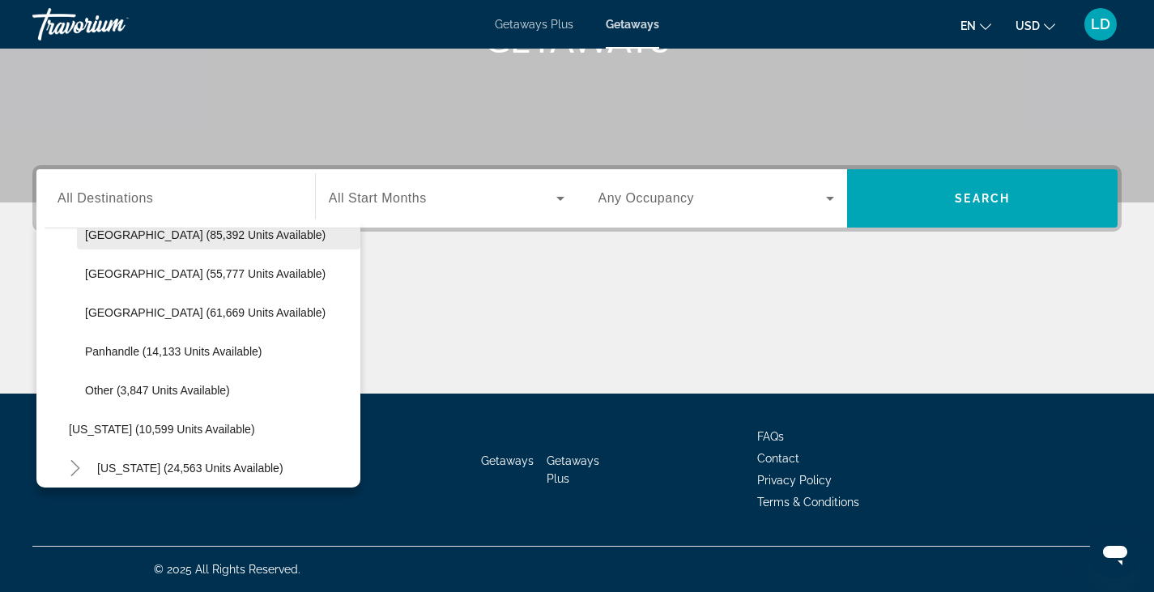
click at [155, 242] on span "Search widget" at bounding box center [218, 234] width 283 height 39
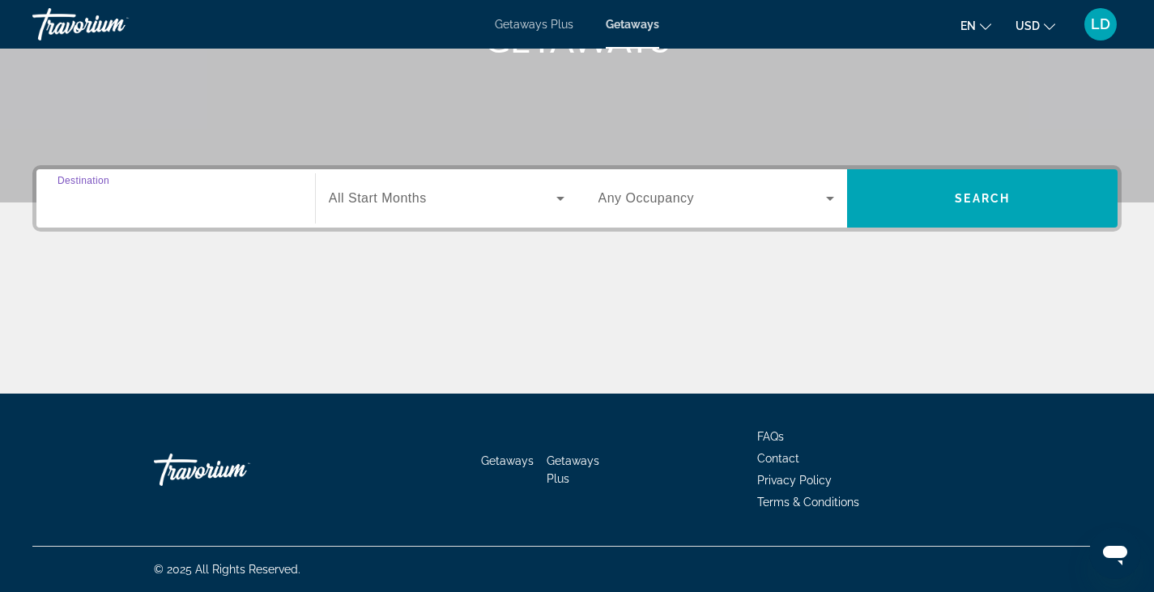
type input "**********"
click at [389, 198] on span "All Start Months" at bounding box center [378, 198] width 98 height 14
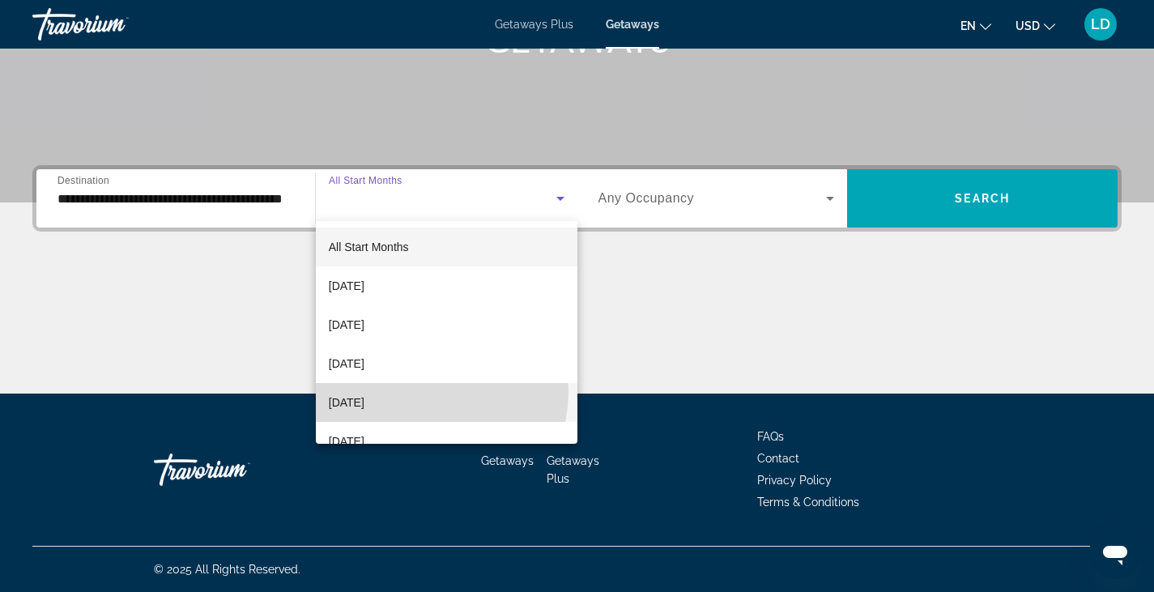
click at [422, 391] on mat-option "[DATE]" at bounding box center [446, 402] width 261 height 39
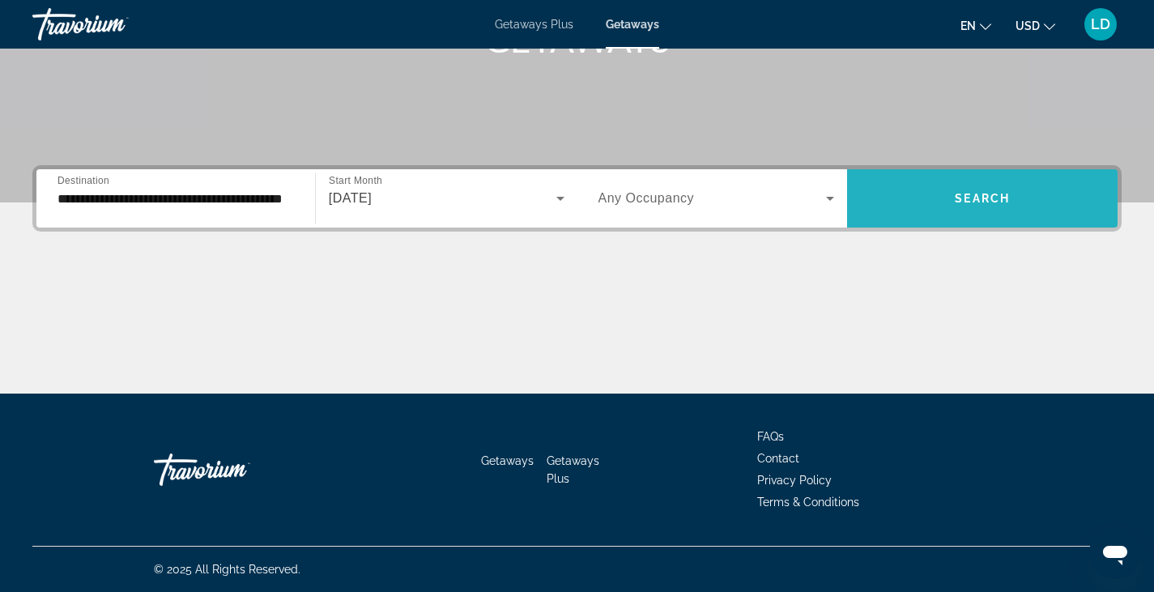
click at [959, 201] on span "Search" at bounding box center [981, 198] width 55 height 13
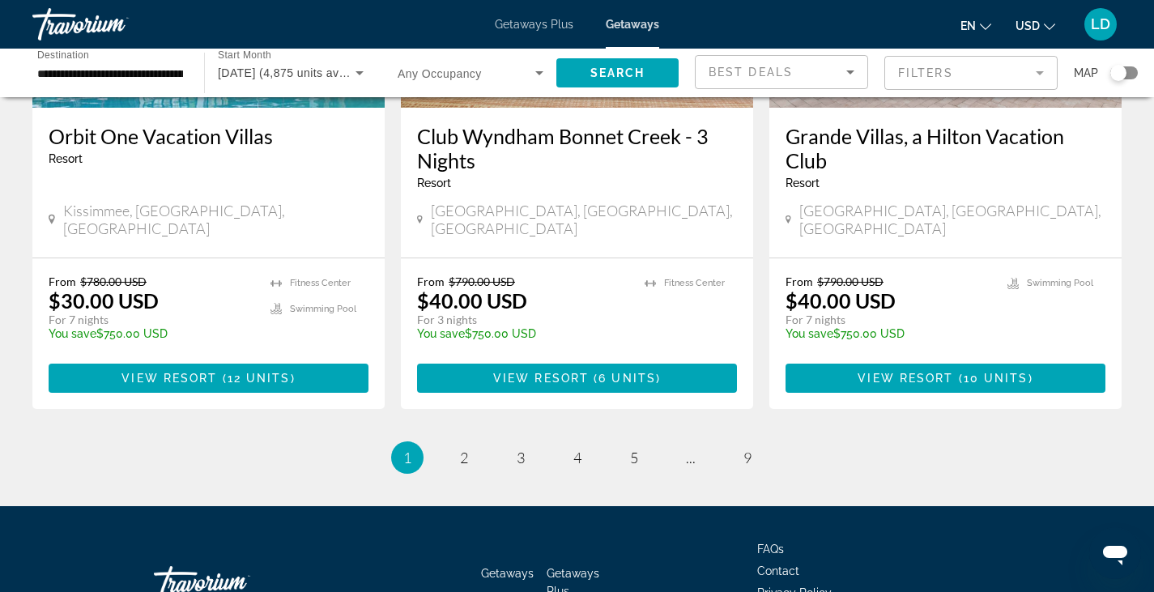
scroll to position [2124, 0]
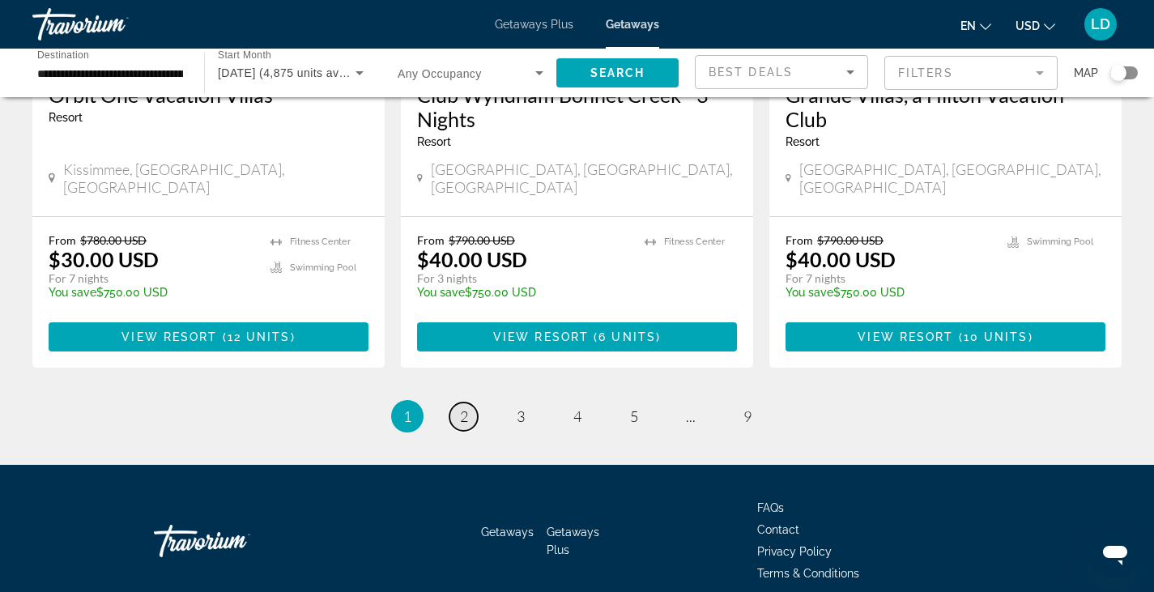
click at [463, 407] on span "2" at bounding box center [464, 416] width 8 height 18
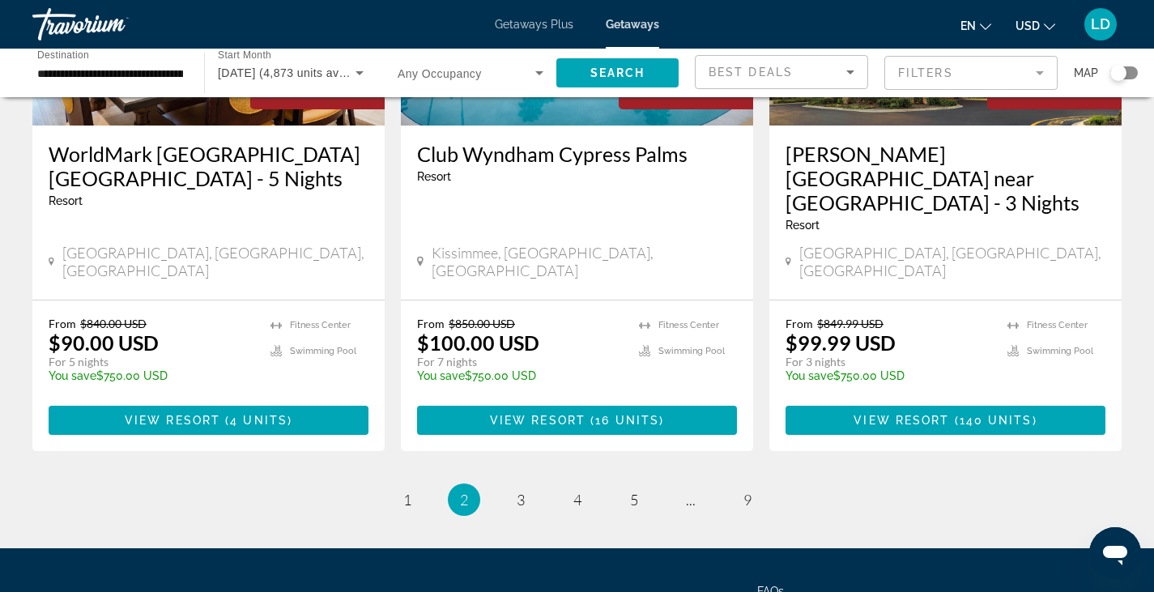
scroll to position [2149, 0]
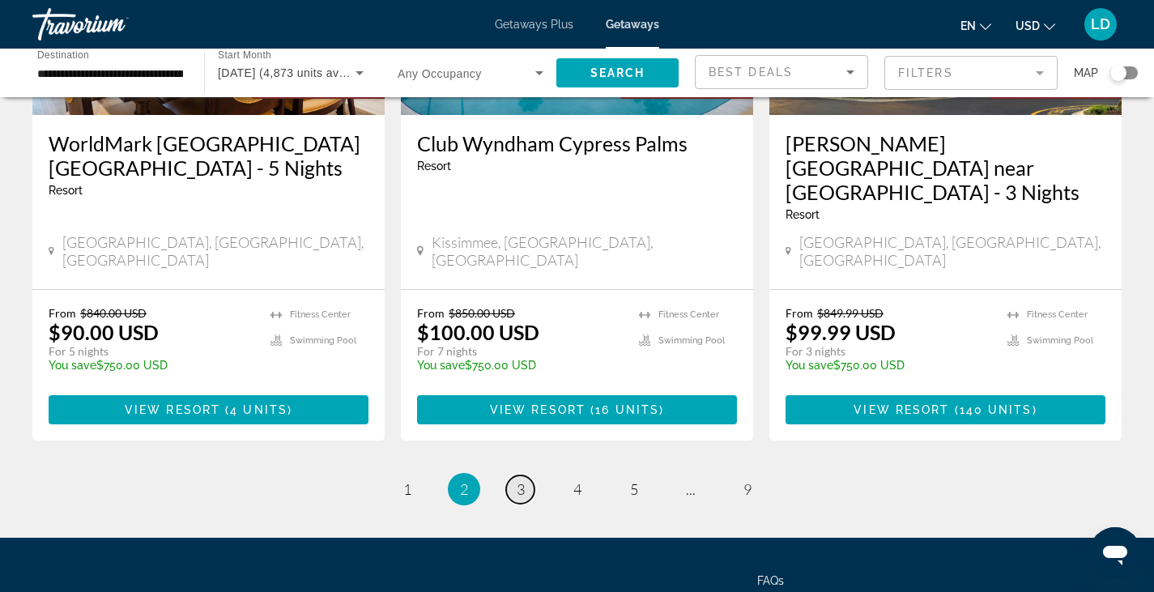
click at [521, 480] on span "3" at bounding box center [520, 489] width 8 height 18
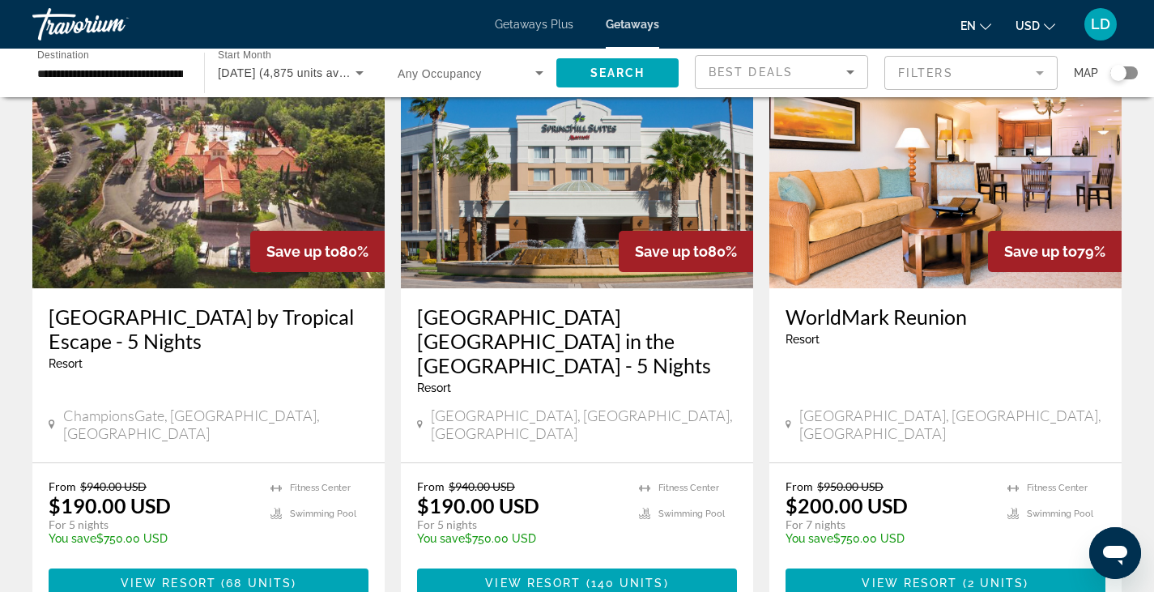
scroll to position [2149, 0]
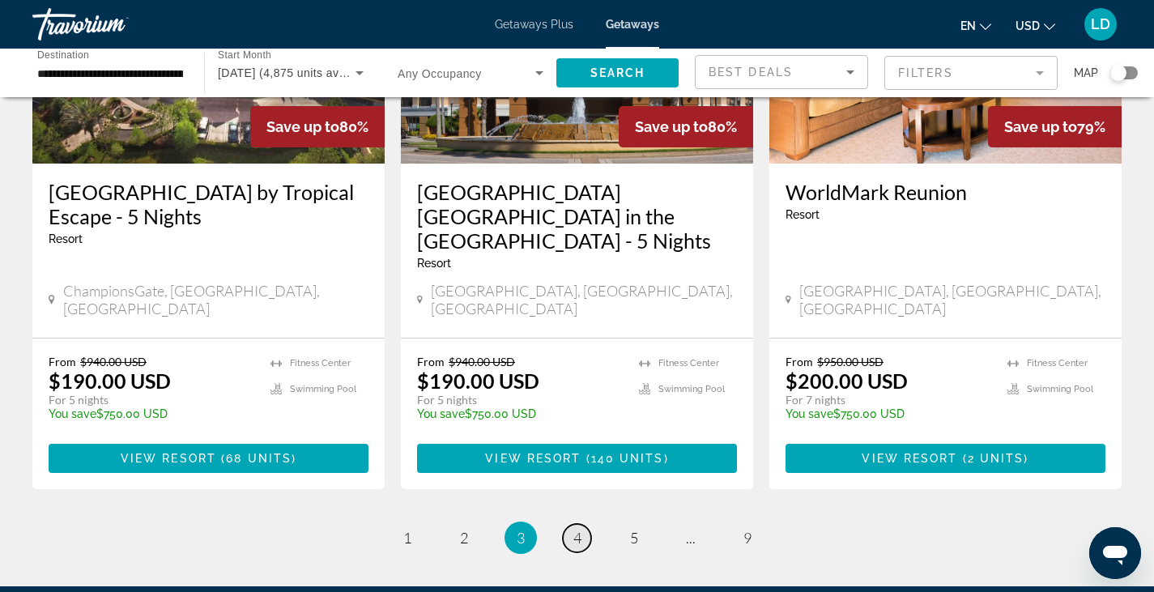
click at [573, 529] on span "4" at bounding box center [577, 538] width 8 height 18
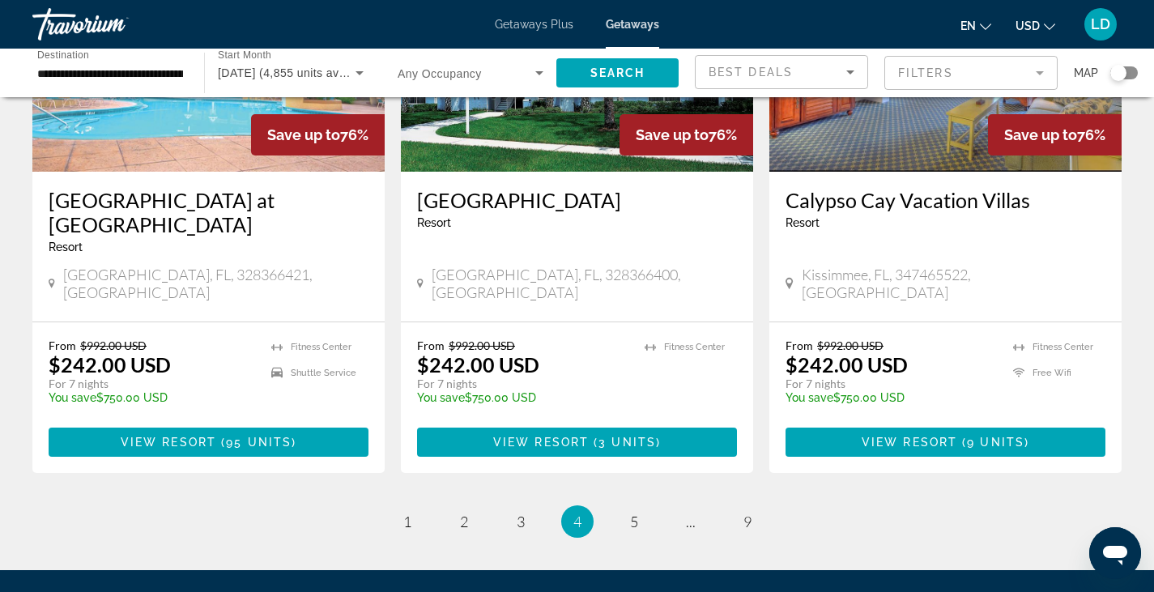
scroll to position [2076, 0]
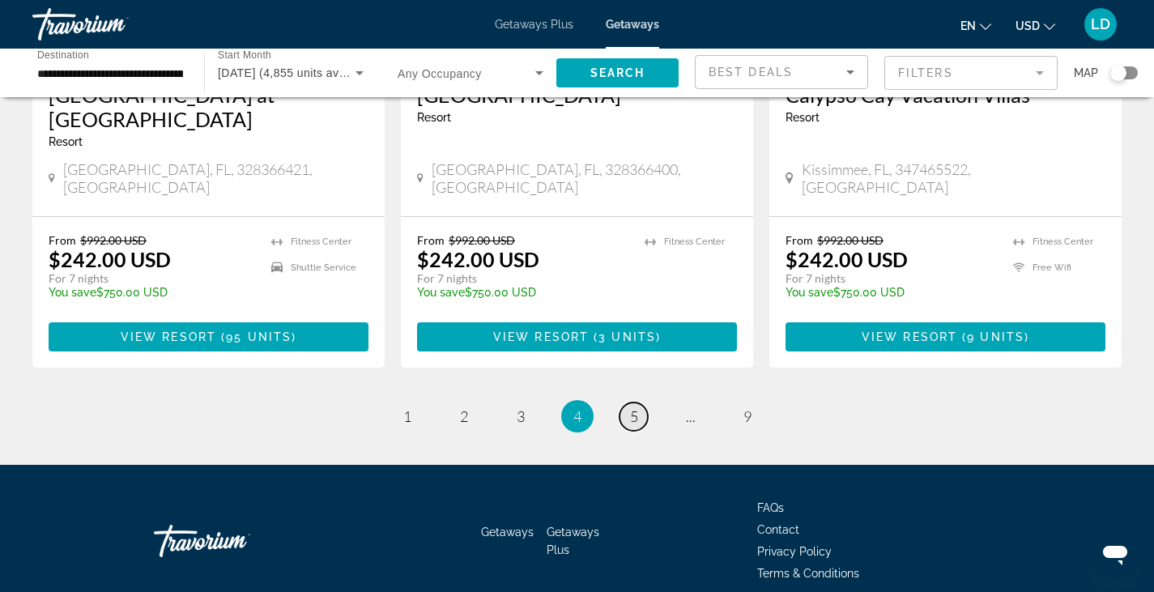
click at [631, 407] on span "5" at bounding box center [634, 416] width 8 height 18
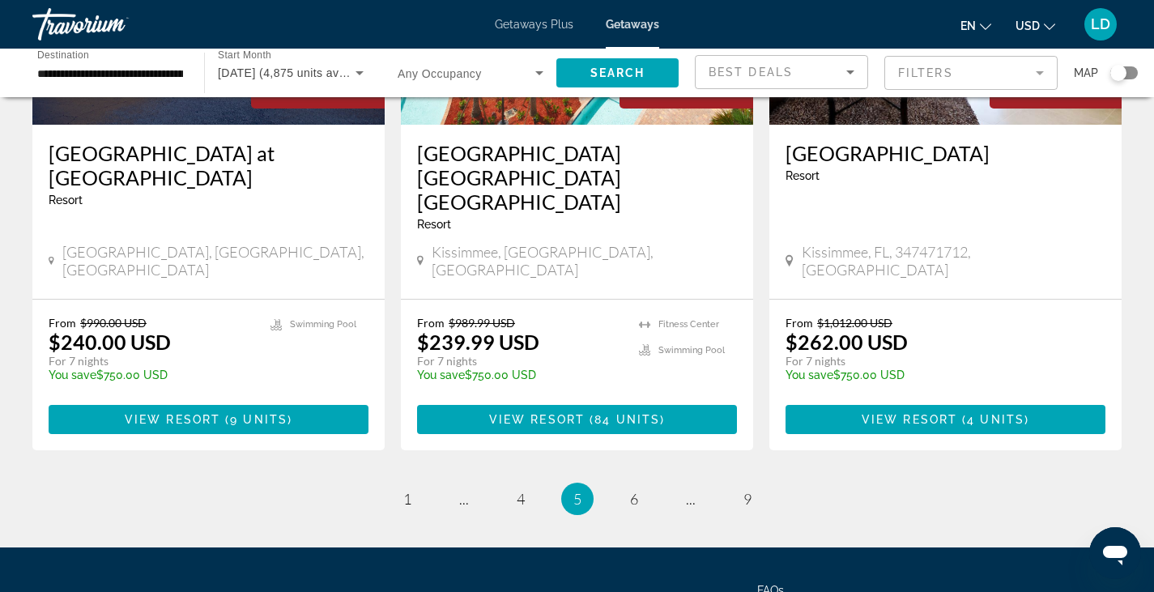
scroll to position [2100, 0]
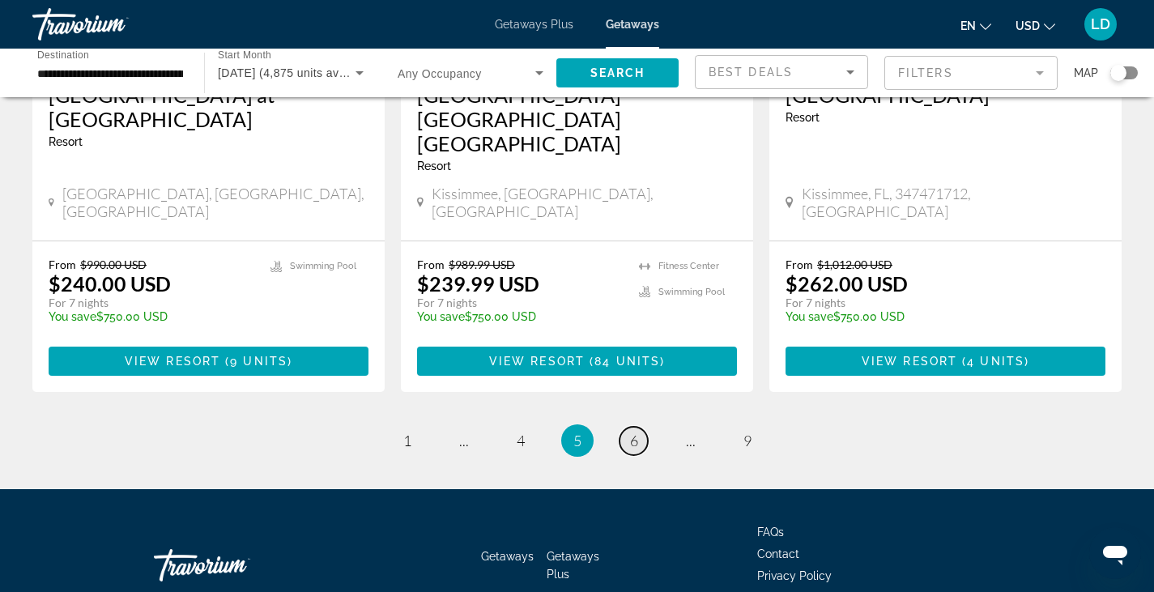
click at [627, 427] on link "page 6" at bounding box center [633, 441] width 28 height 28
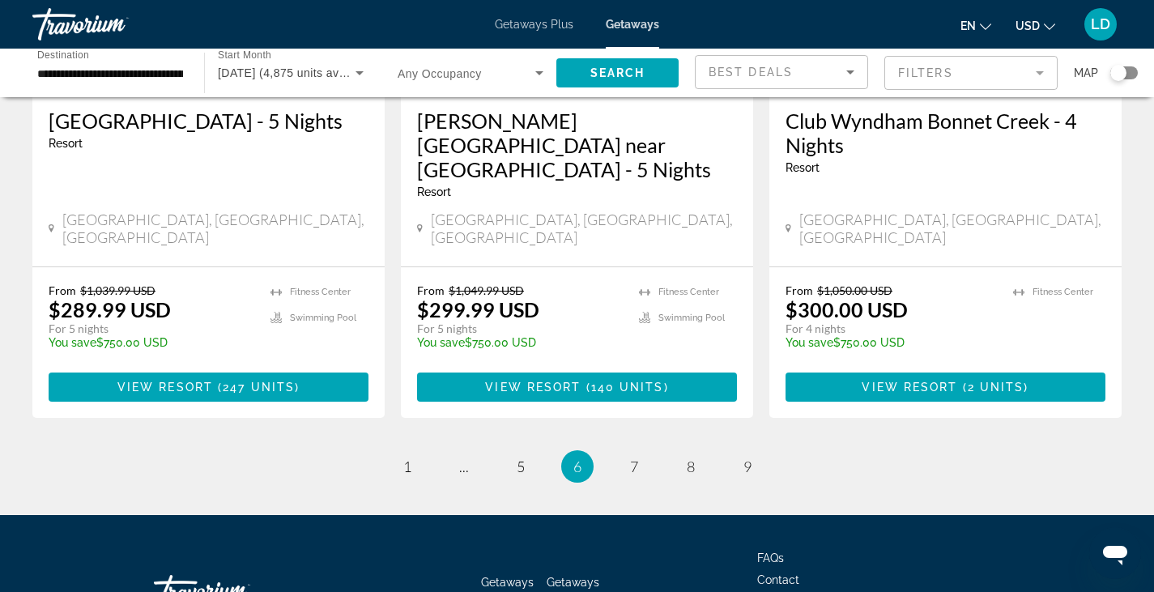
scroll to position [2076, 0]
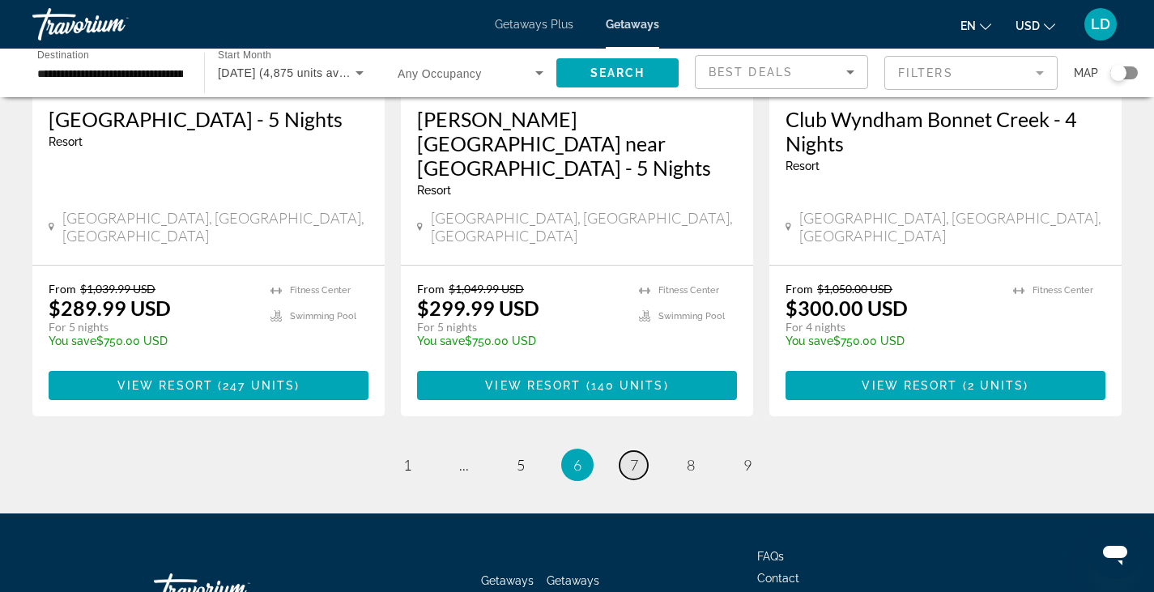
click at [639, 451] on link "page 7" at bounding box center [633, 465] width 28 height 28
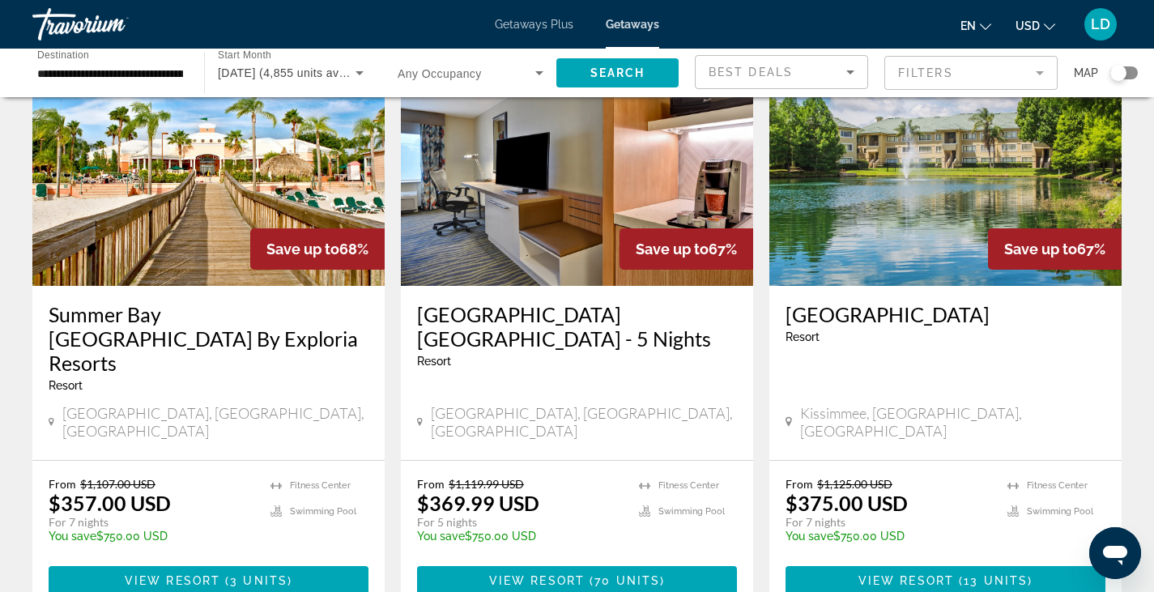
scroll to position [729, 0]
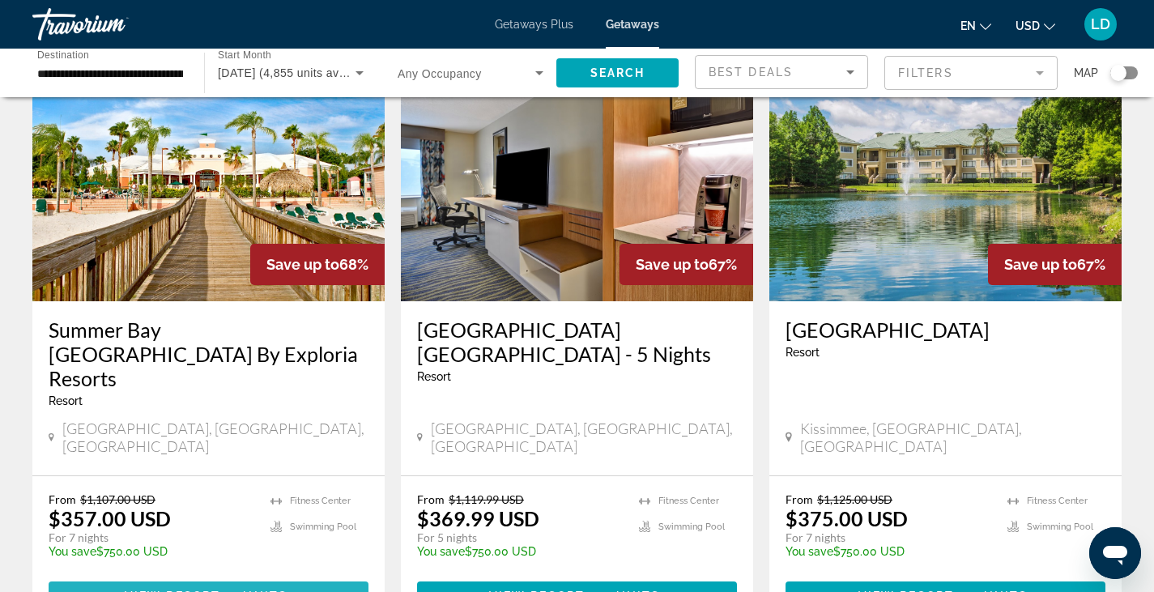
click at [196, 589] on span "View Resort" at bounding box center [173, 595] width 96 height 13
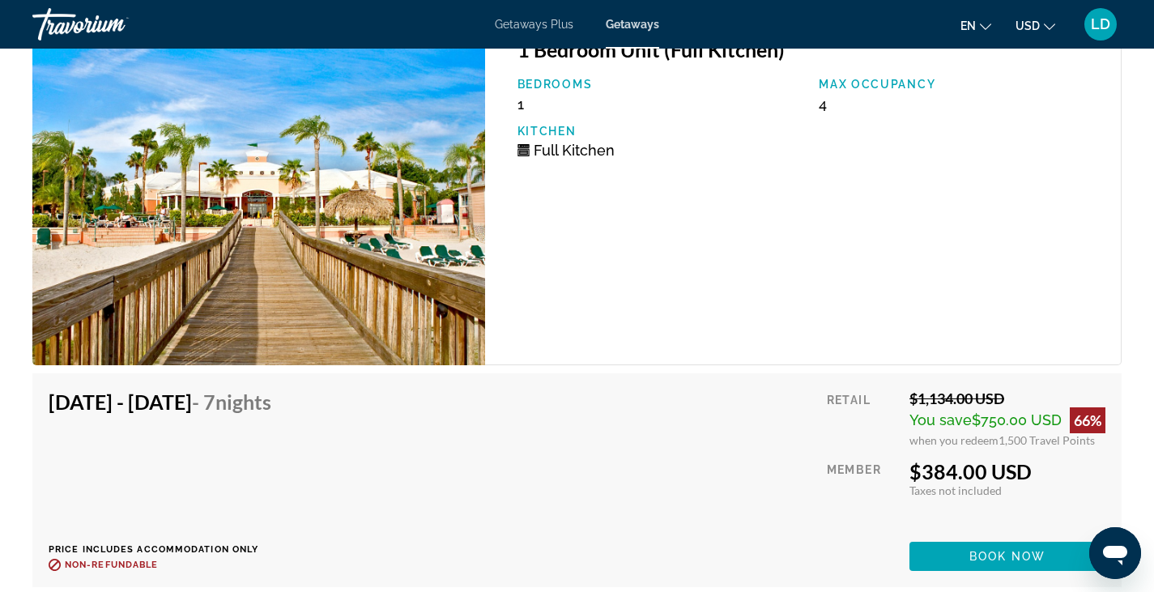
scroll to position [3319, 0]
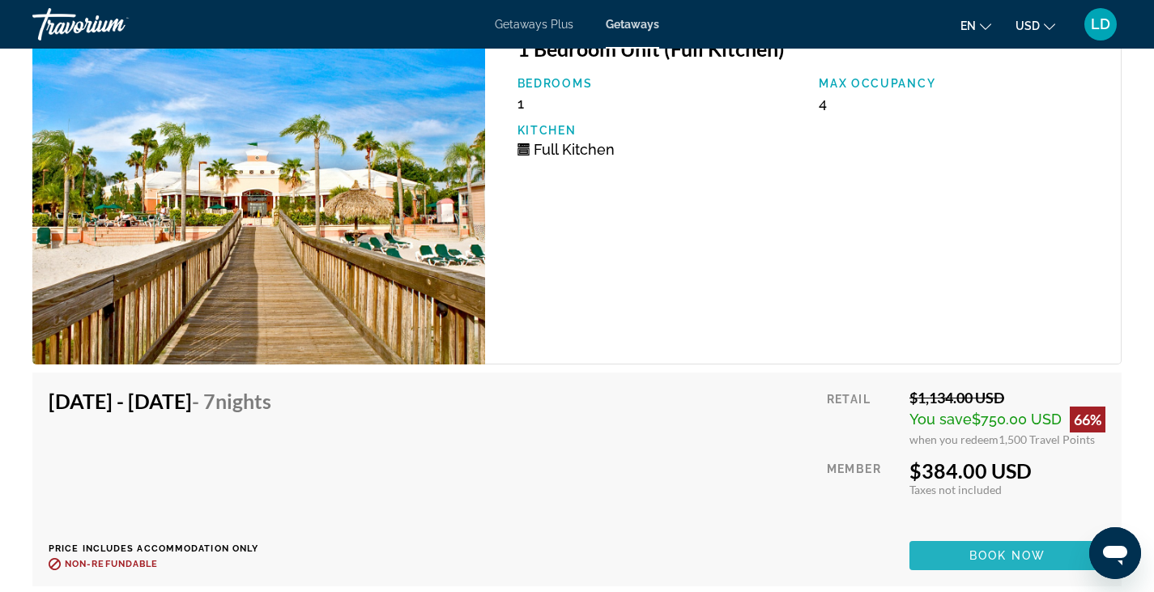
click at [959, 546] on span "Main content" at bounding box center [1007, 555] width 196 height 39
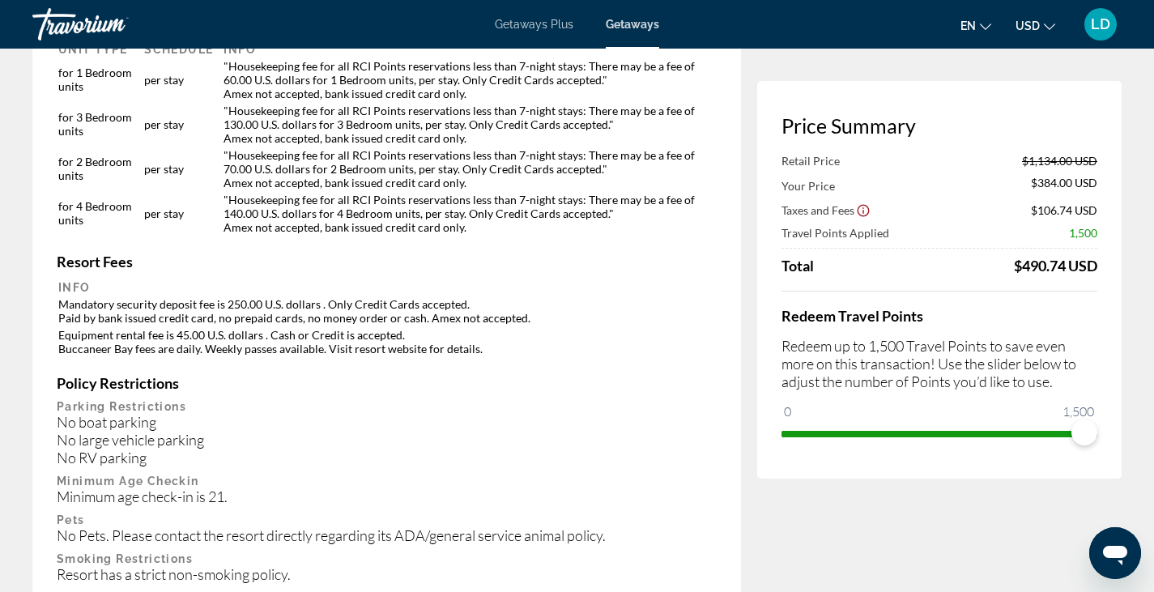
scroll to position [2591, 0]
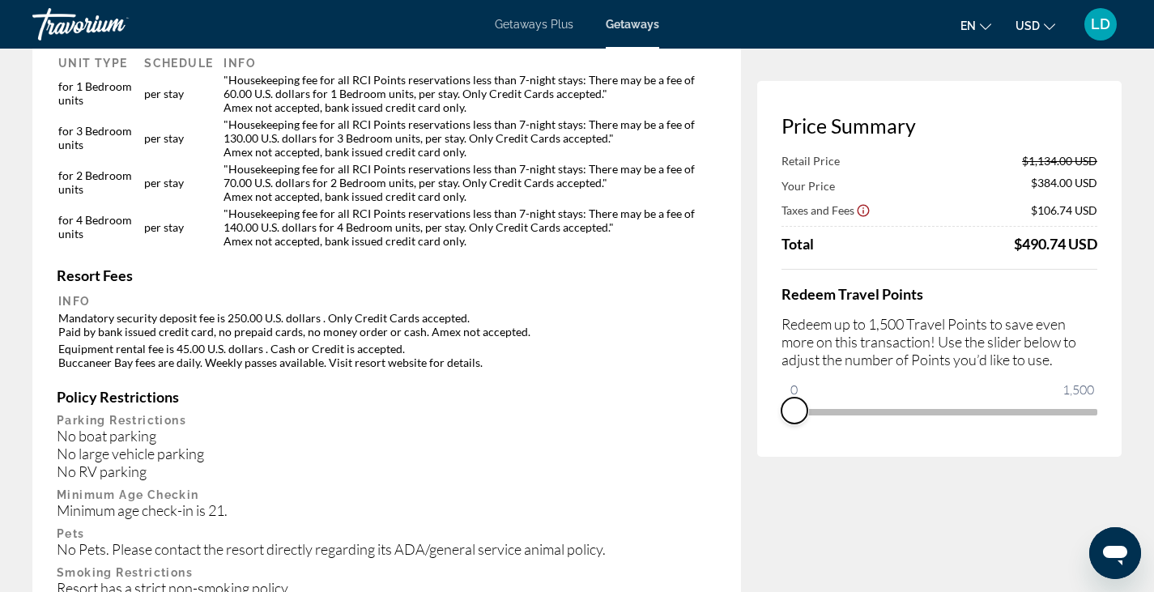
drag, startPoint x: 1090, startPoint y: 438, endPoint x: 739, endPoint y: 432, distance: 350.6
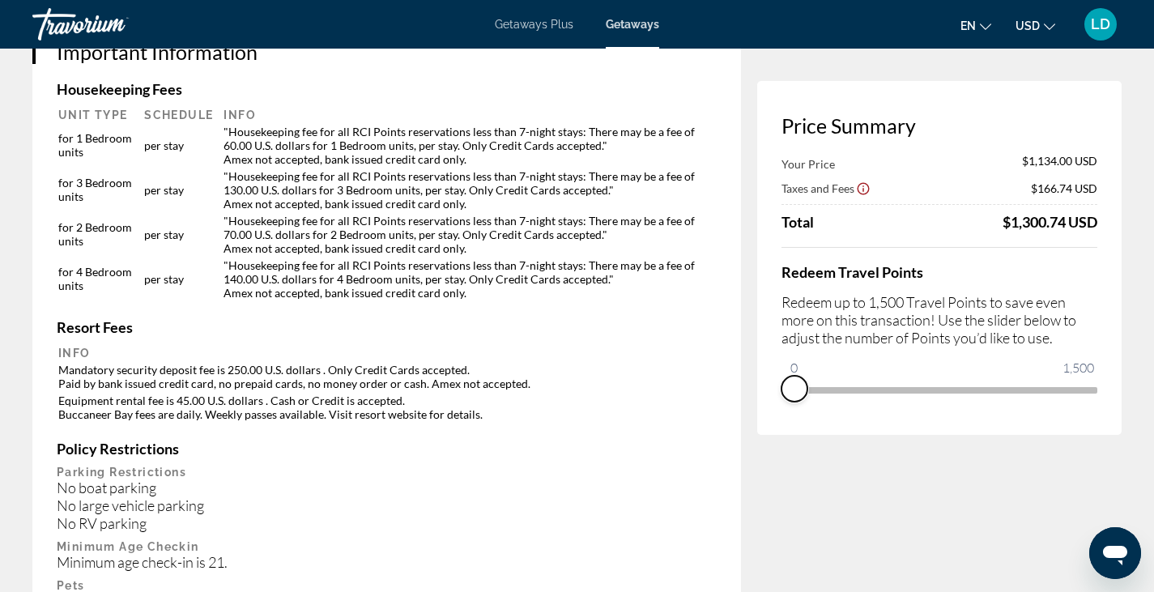
scroll to position [2510, 0]
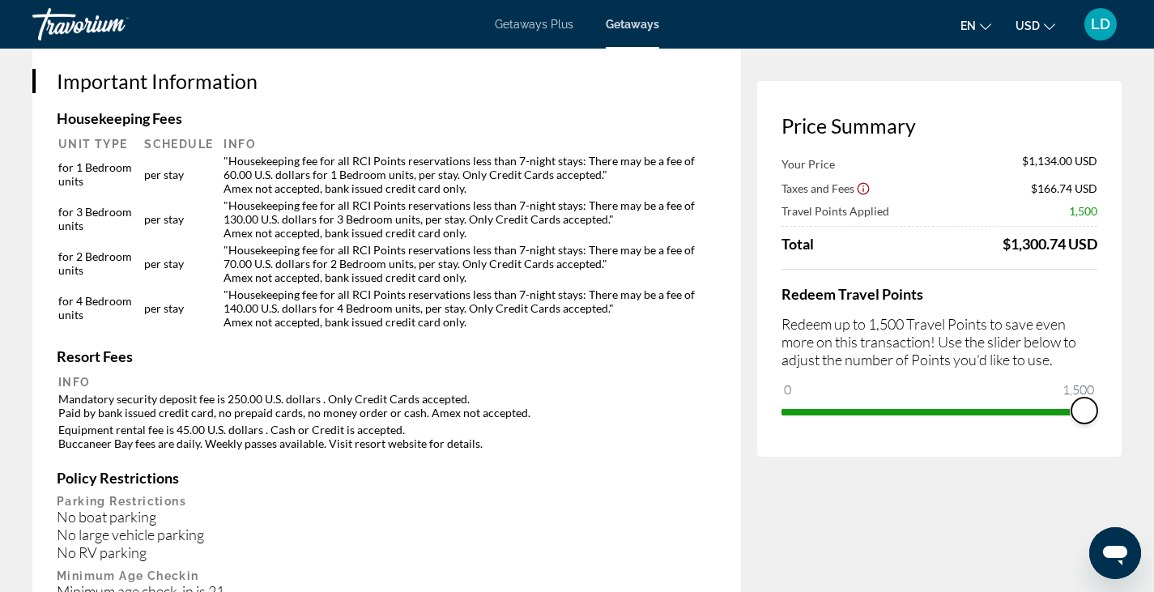
drag, startPoint x: 798, startPoint y: 388, endPoint x: 1153, endPoint y: 406, distance: 355.0
